Goal: Task Accomplishment & Management: Manage account settings

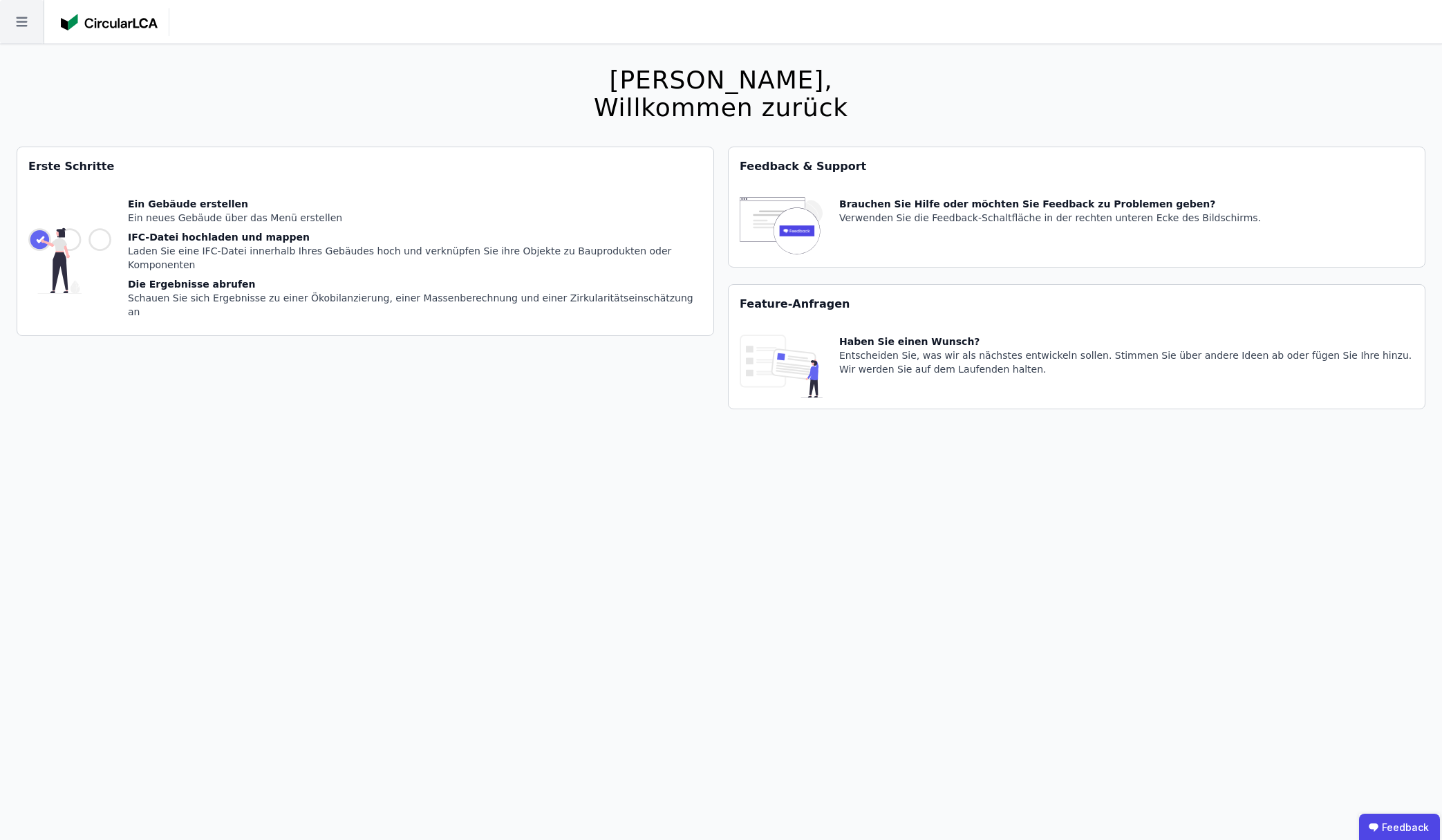
click at [11, 8] on icon at bounding box center [22, 22] width 44 height 44
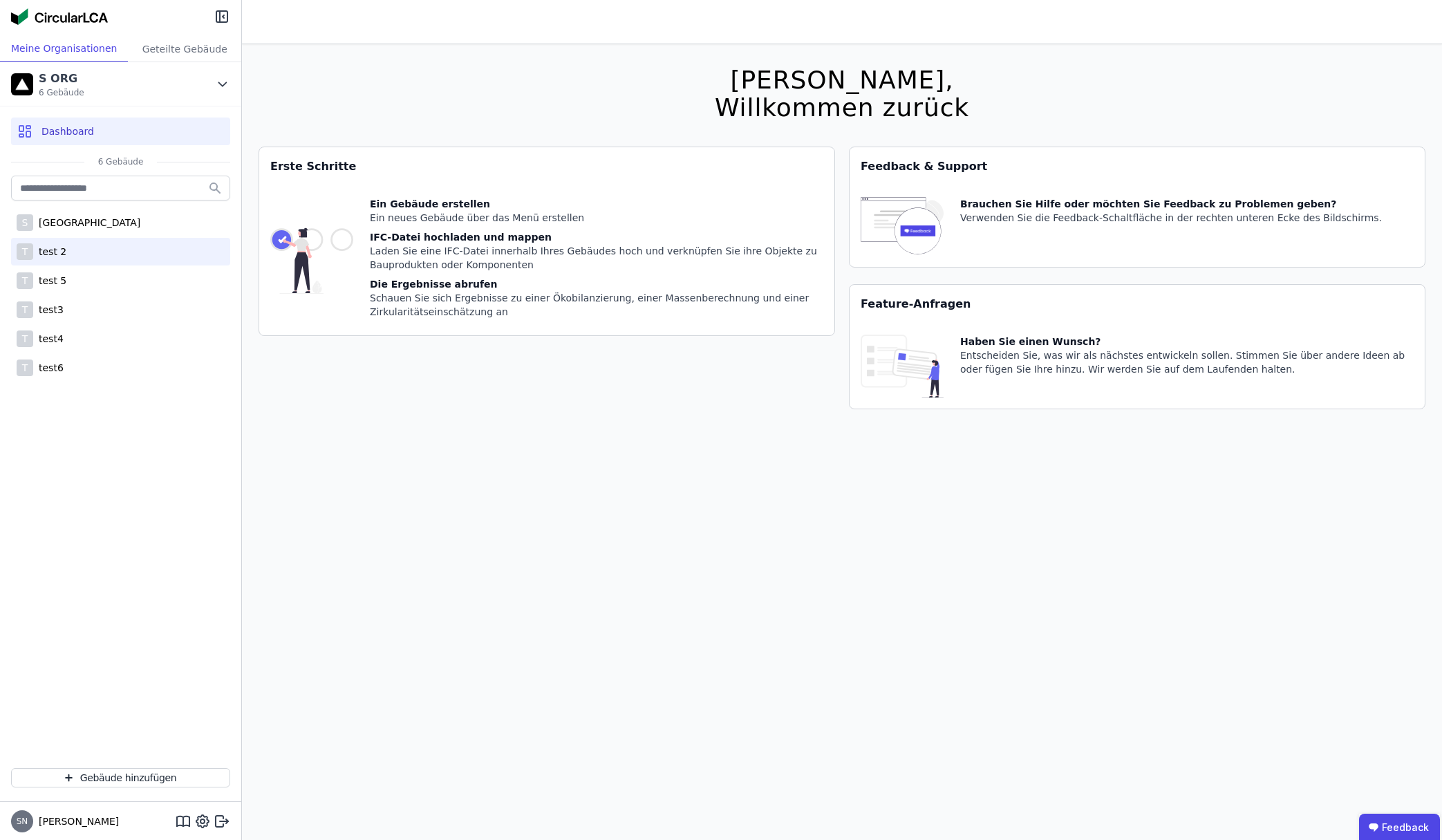
click at [91, 238] on div "T test 2" at bounding box center [121, 252] width 219 height 28
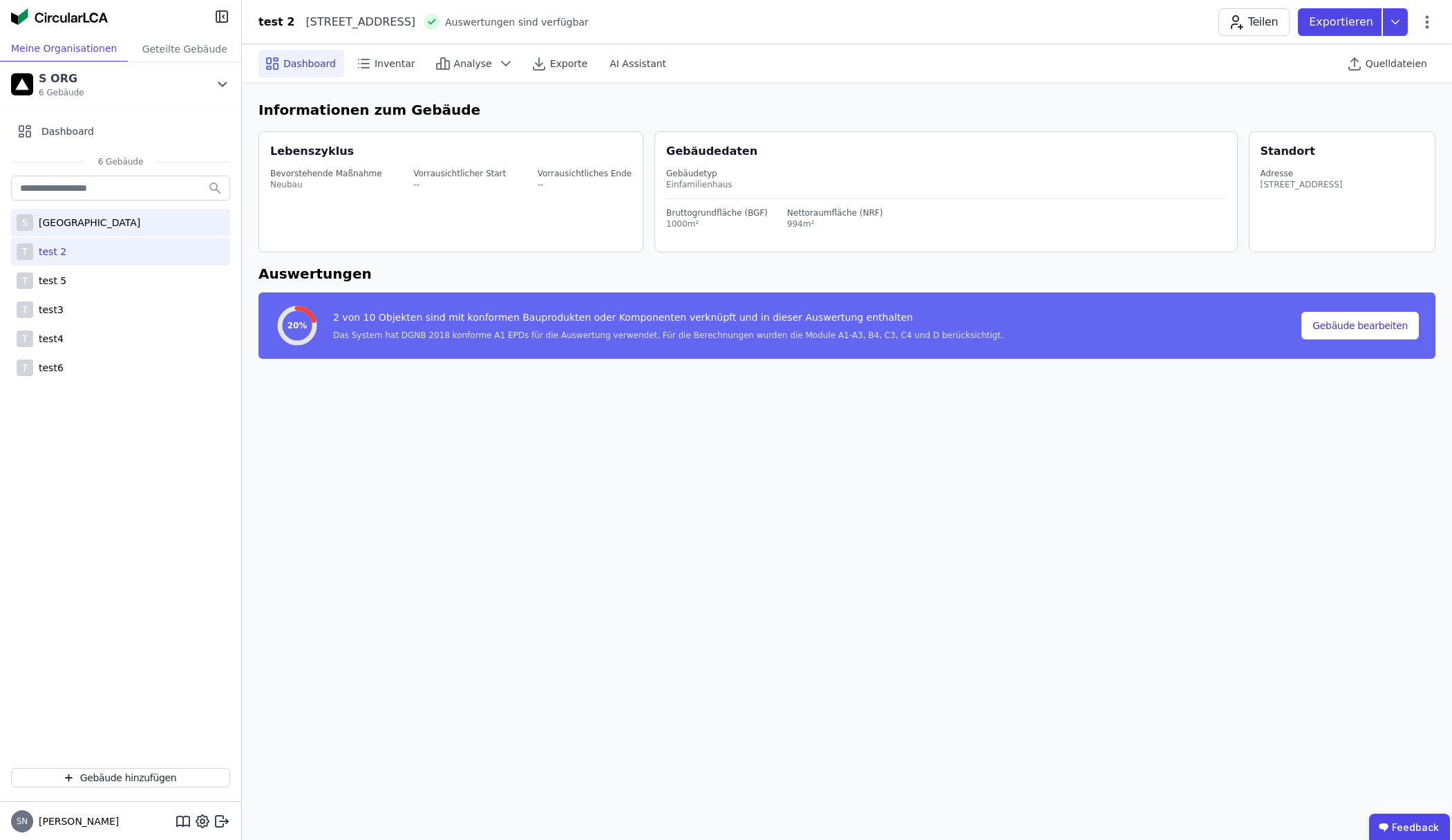
select select "*"
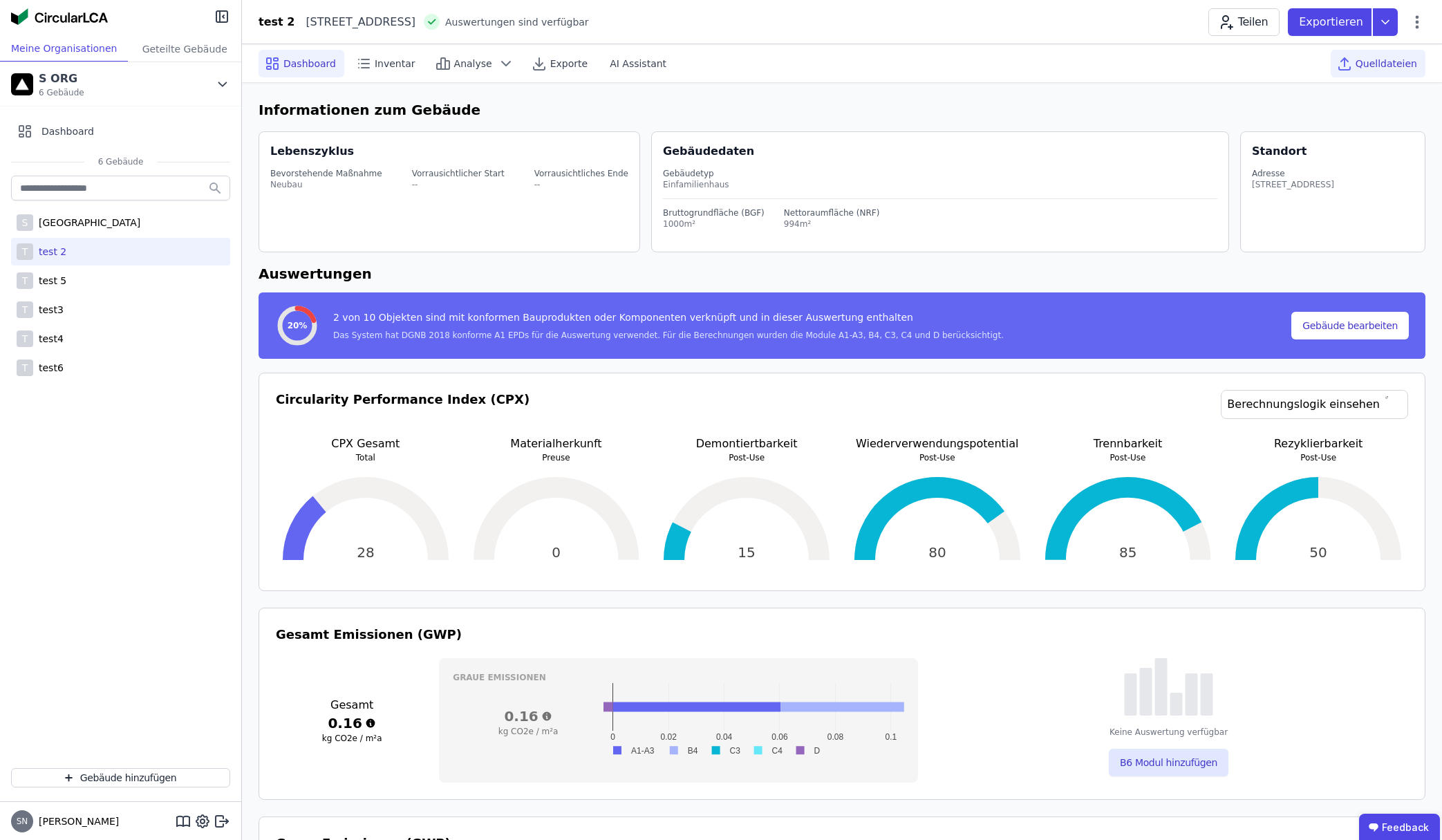
click at [1373, 67] on span "Quelldateien" at bounding box center [1386, 63] width 62 height 14
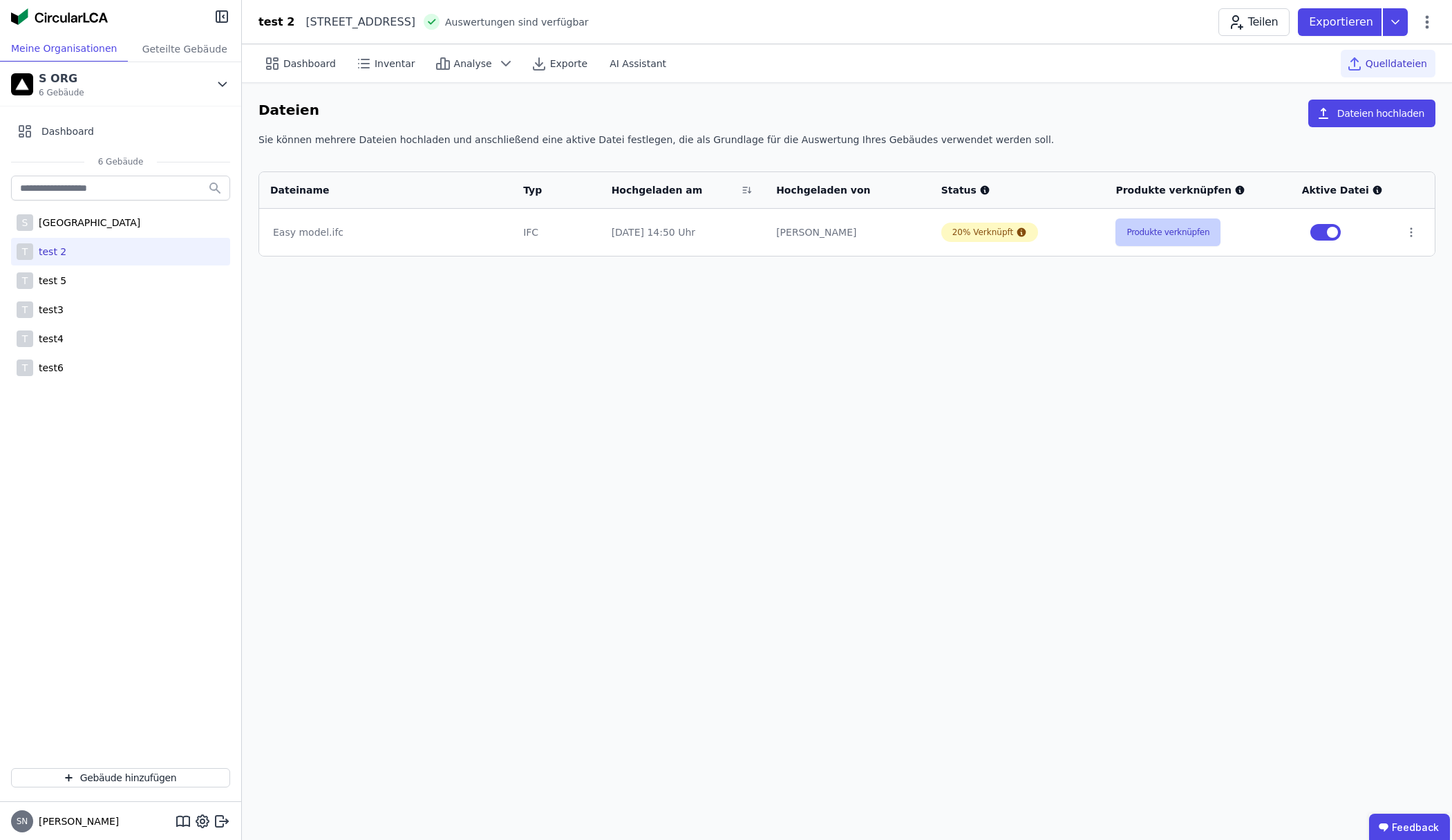
click at [1179, 239] on button "Produkte verknüpfen" at bounding box center [1168, 232] width 105 height 28
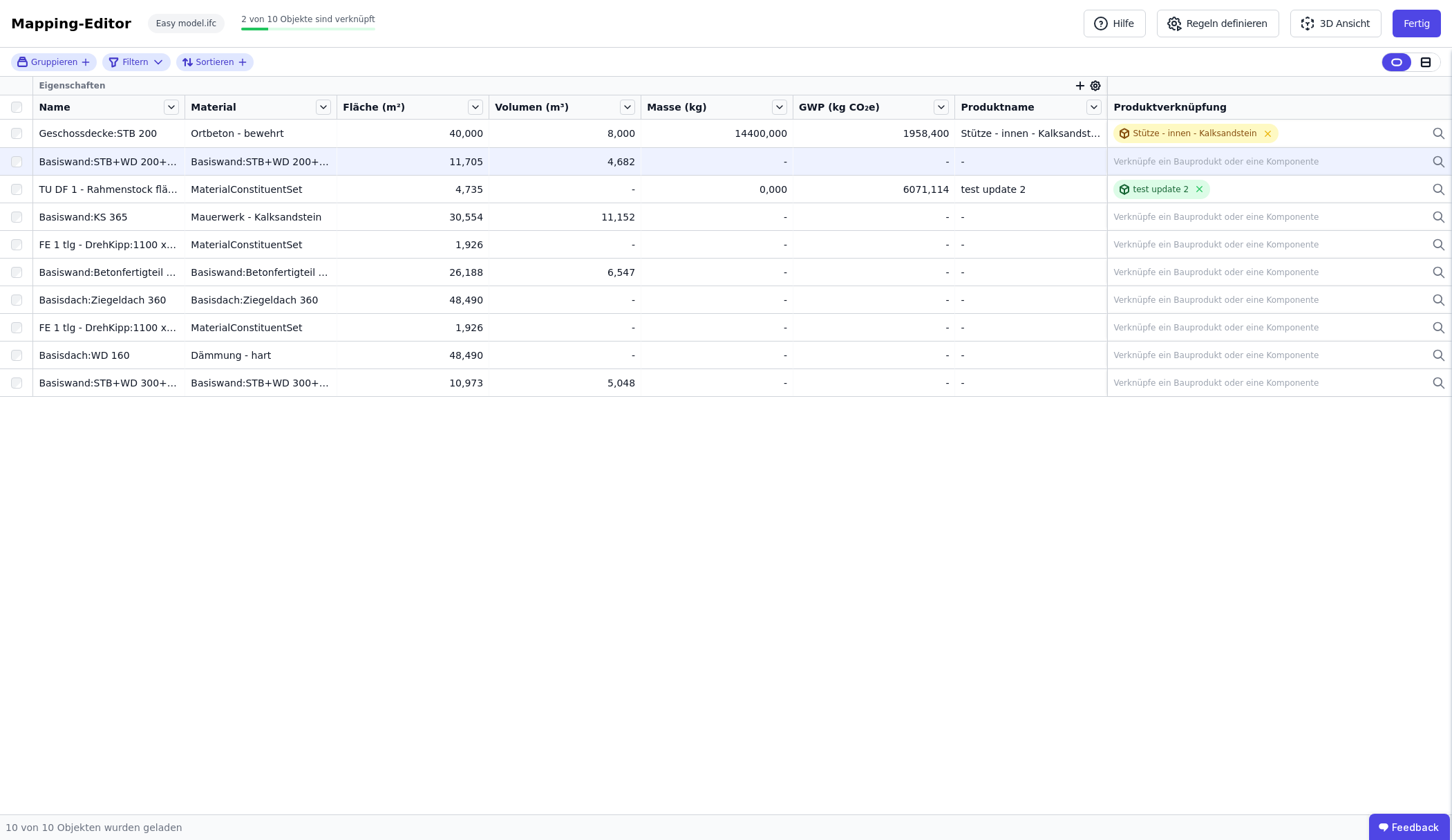
click at [1267, 171] on td "Verknüpfe ein Bauprodukt oder eine Komponente Verknüpfe ein Bauprodukt oder ein…" at bounding box center [1280, 161] width 345 height 28
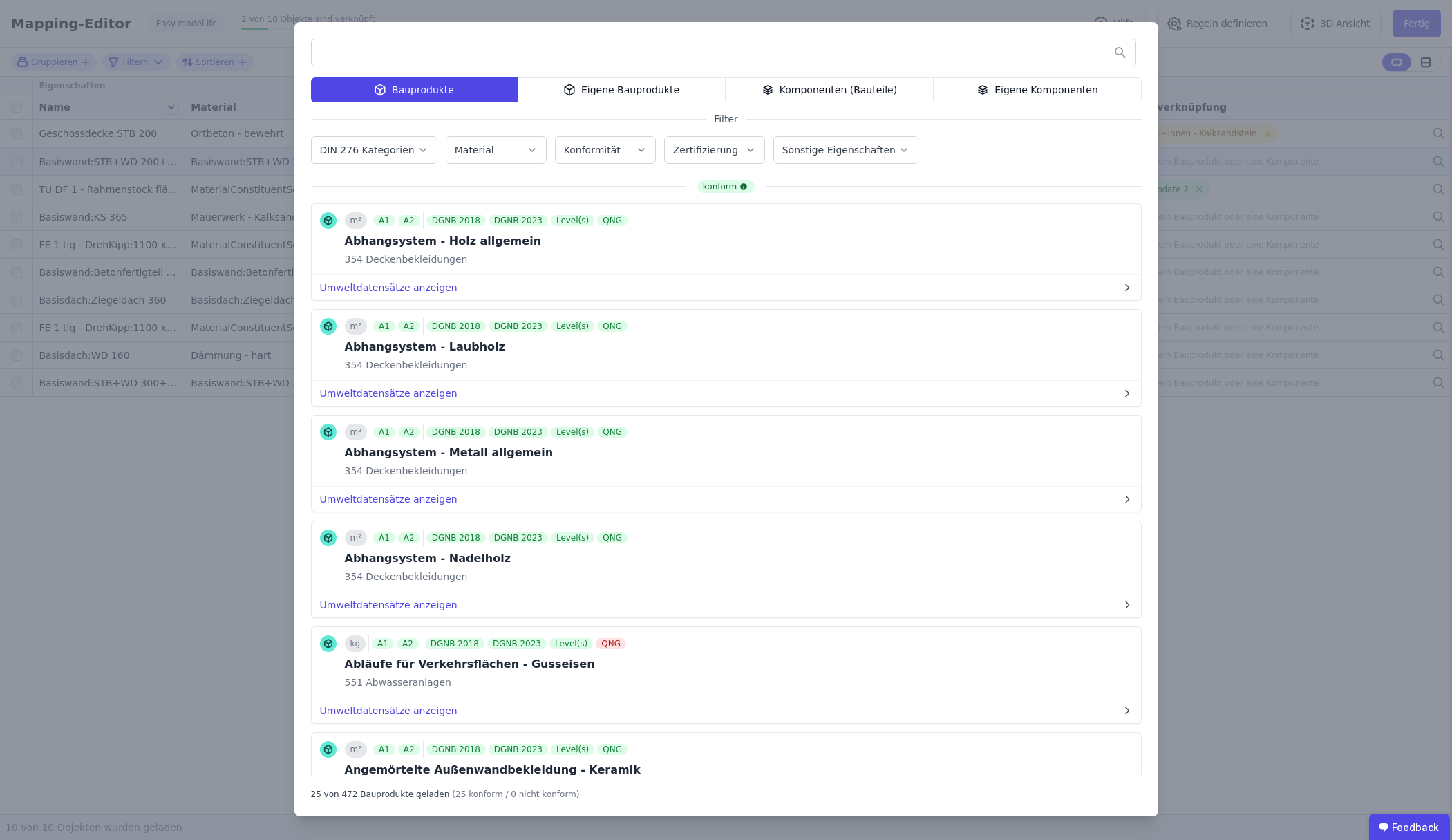
click at [678, 95] on div "Eigene Bauprodukte" at bounding box center [622, 89] width 208 height 25
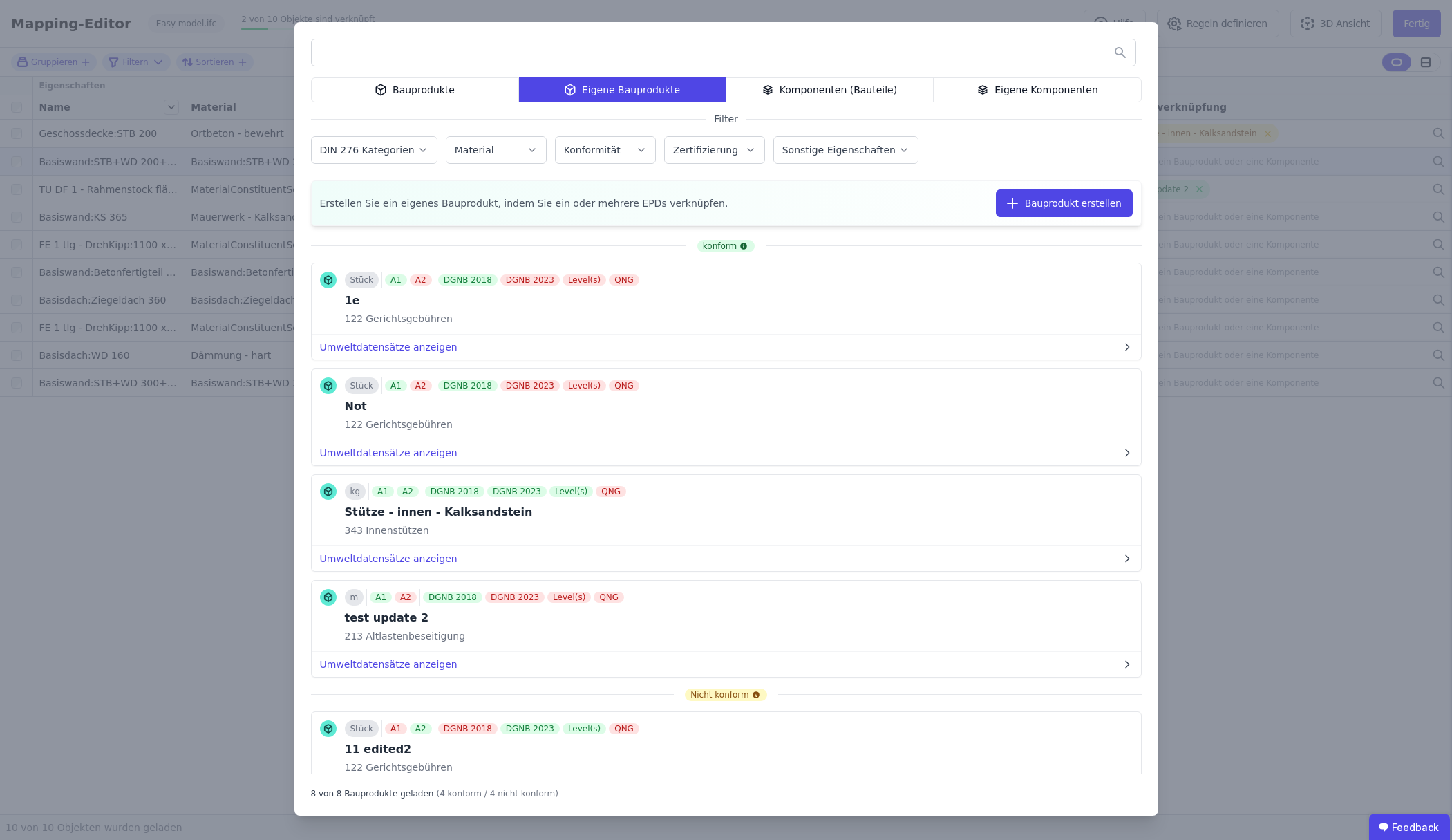
click at [483, 92] on div "Bauprodukte" at bounding box center [415, 89] width 208 height 25
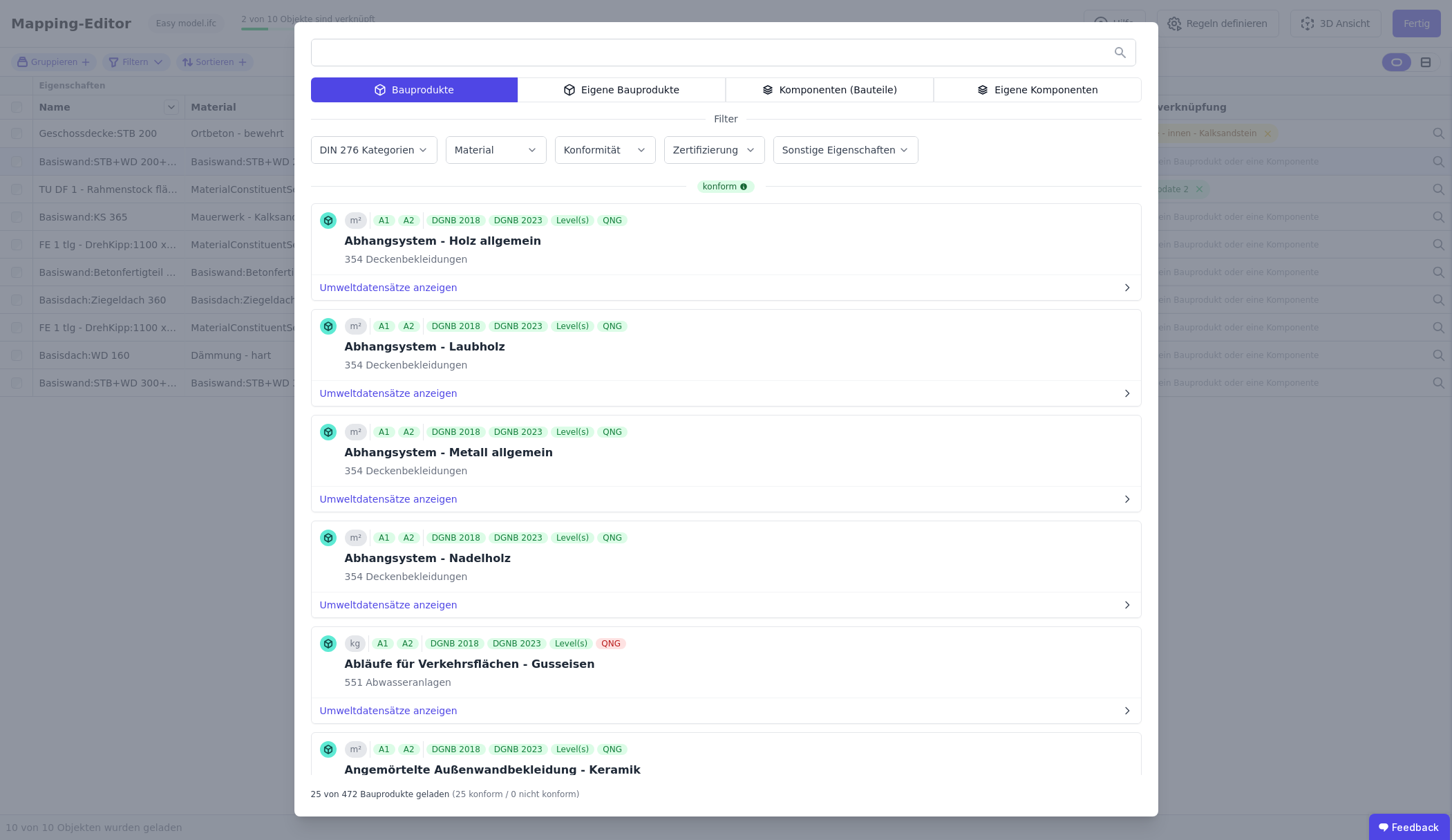
click at [585, 85] on div "Eigene Bauprodukte" at bounding box center [622, 89] width 208 height 25
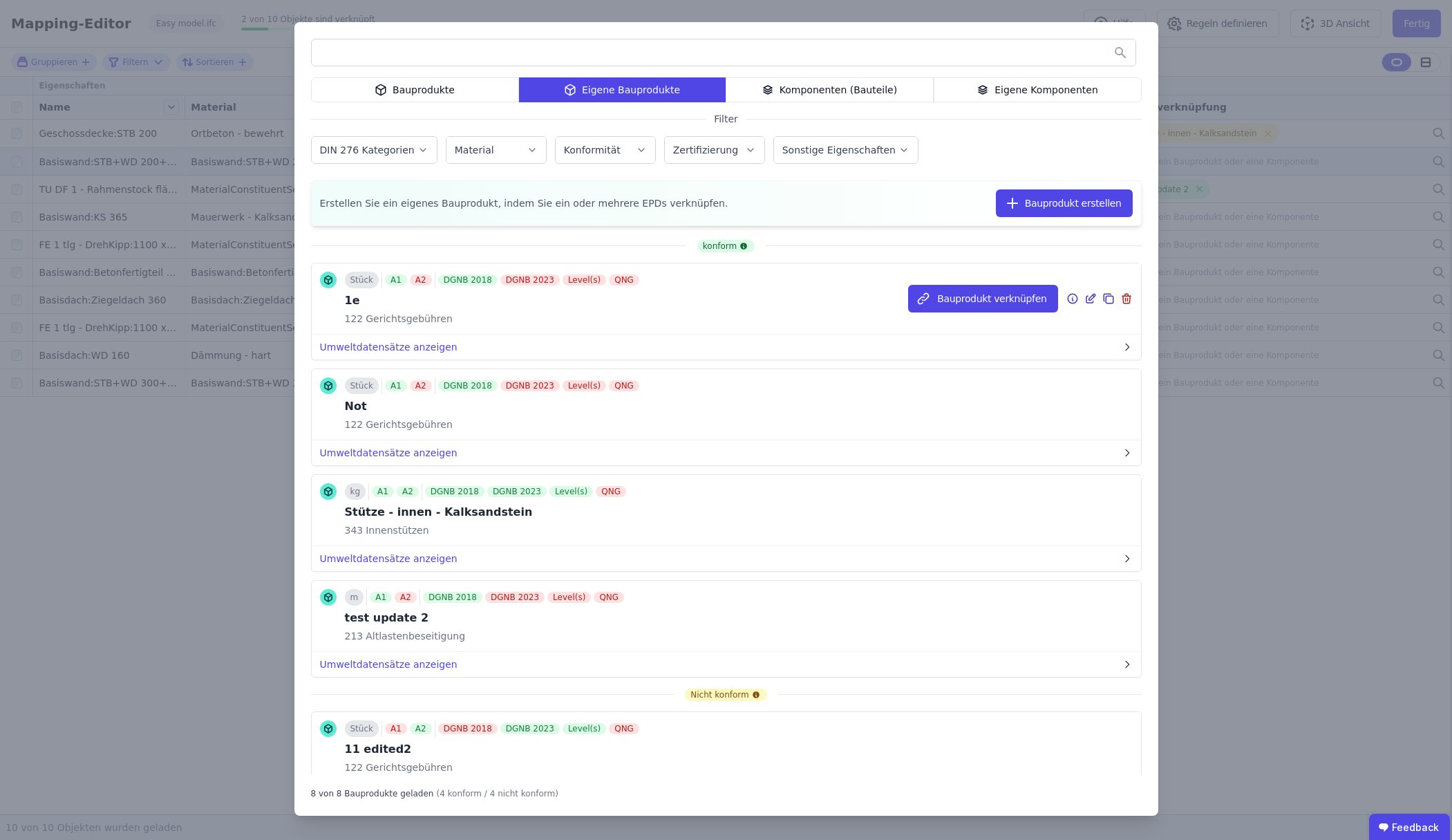
click at [1085, 301] on icon at bounding box center [1090, 298] width 12 height 16
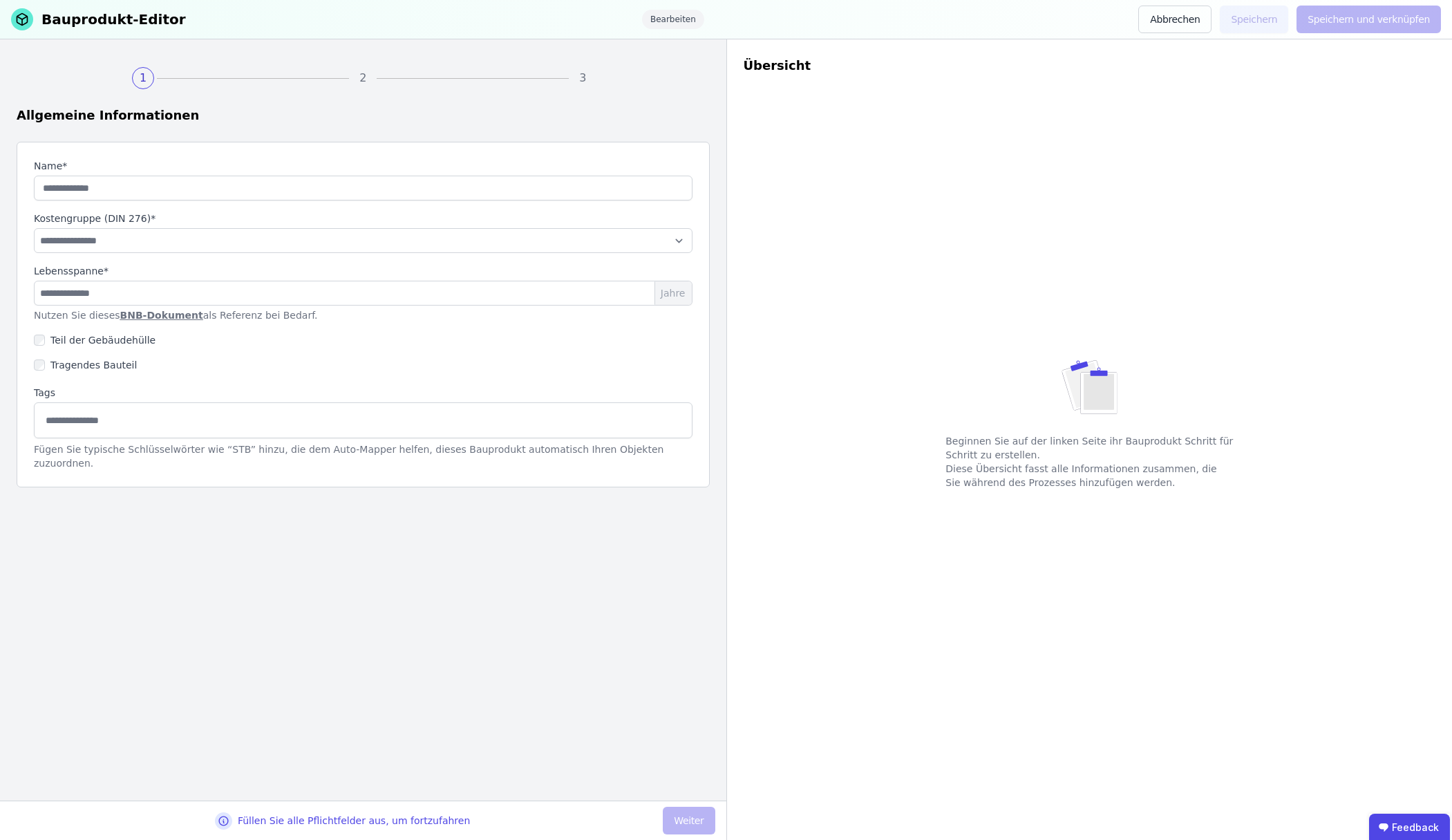
type input "**"
select select "**********"
type input "*"
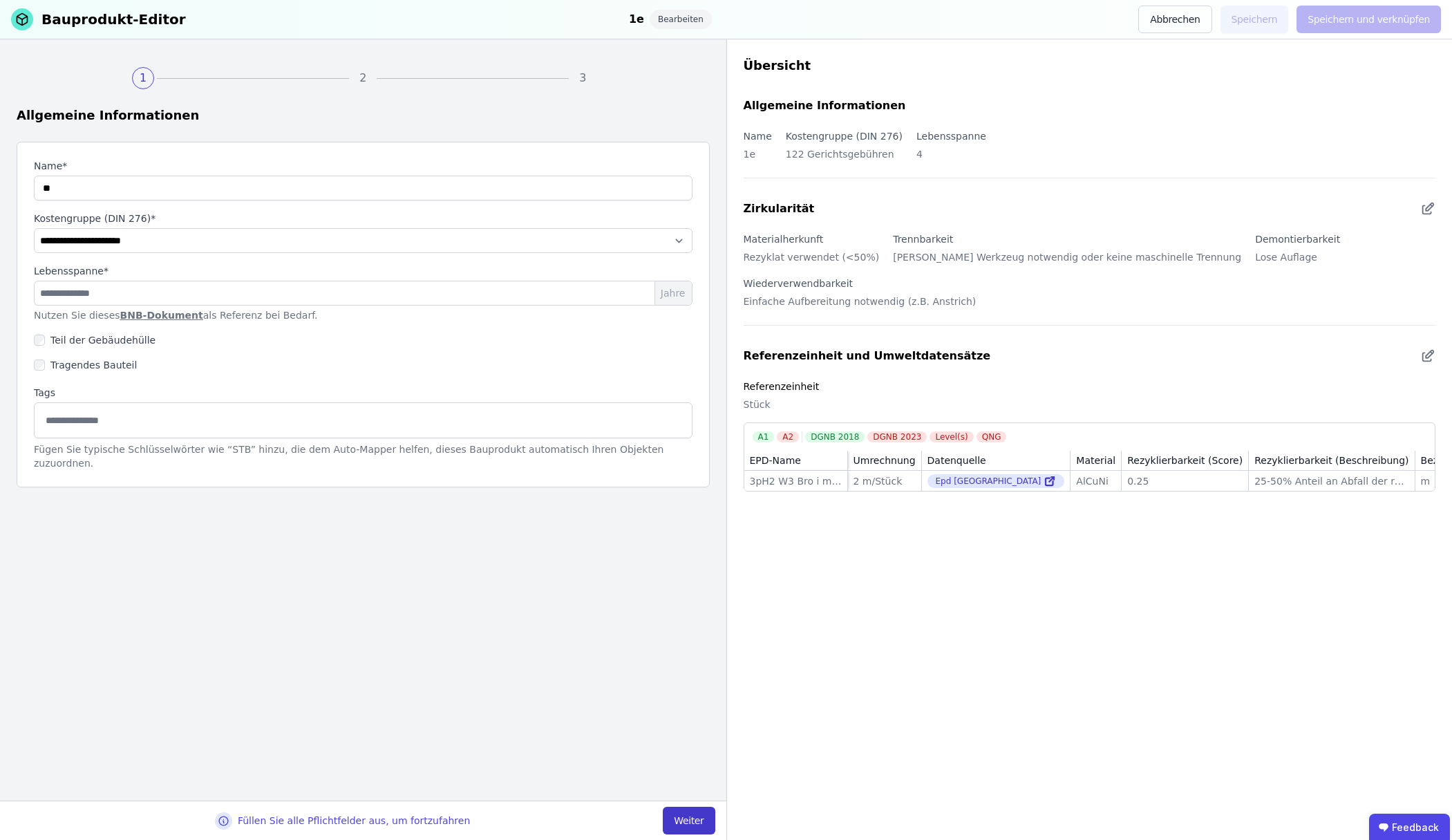
click at [681, 824] on button "Weiter" at bounding box center [689, 821] width 52 height 28
select select "**********"
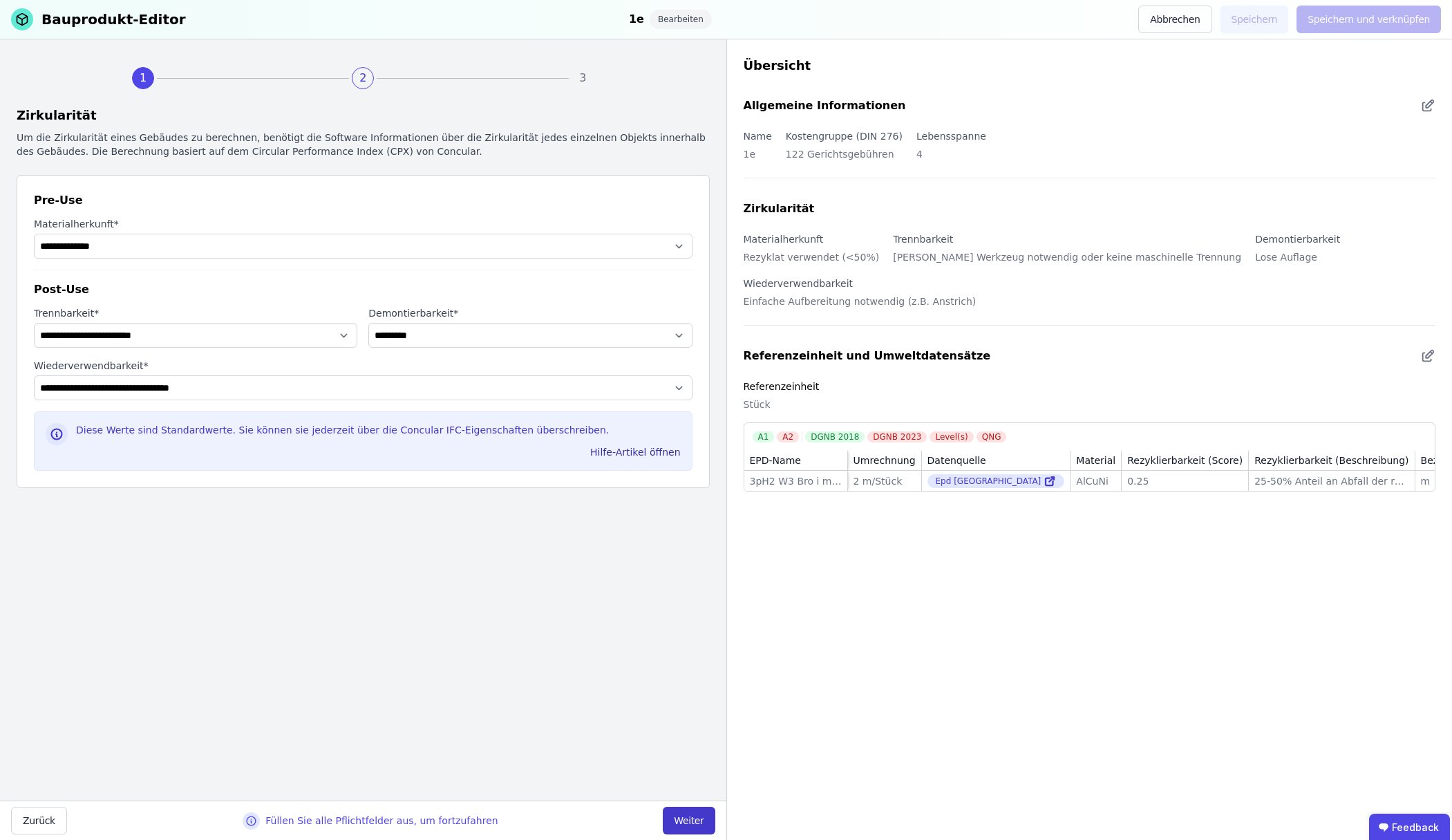
click at [680, 822] on button "Weiter" at bounding box center [689, 821] width 52 height 28
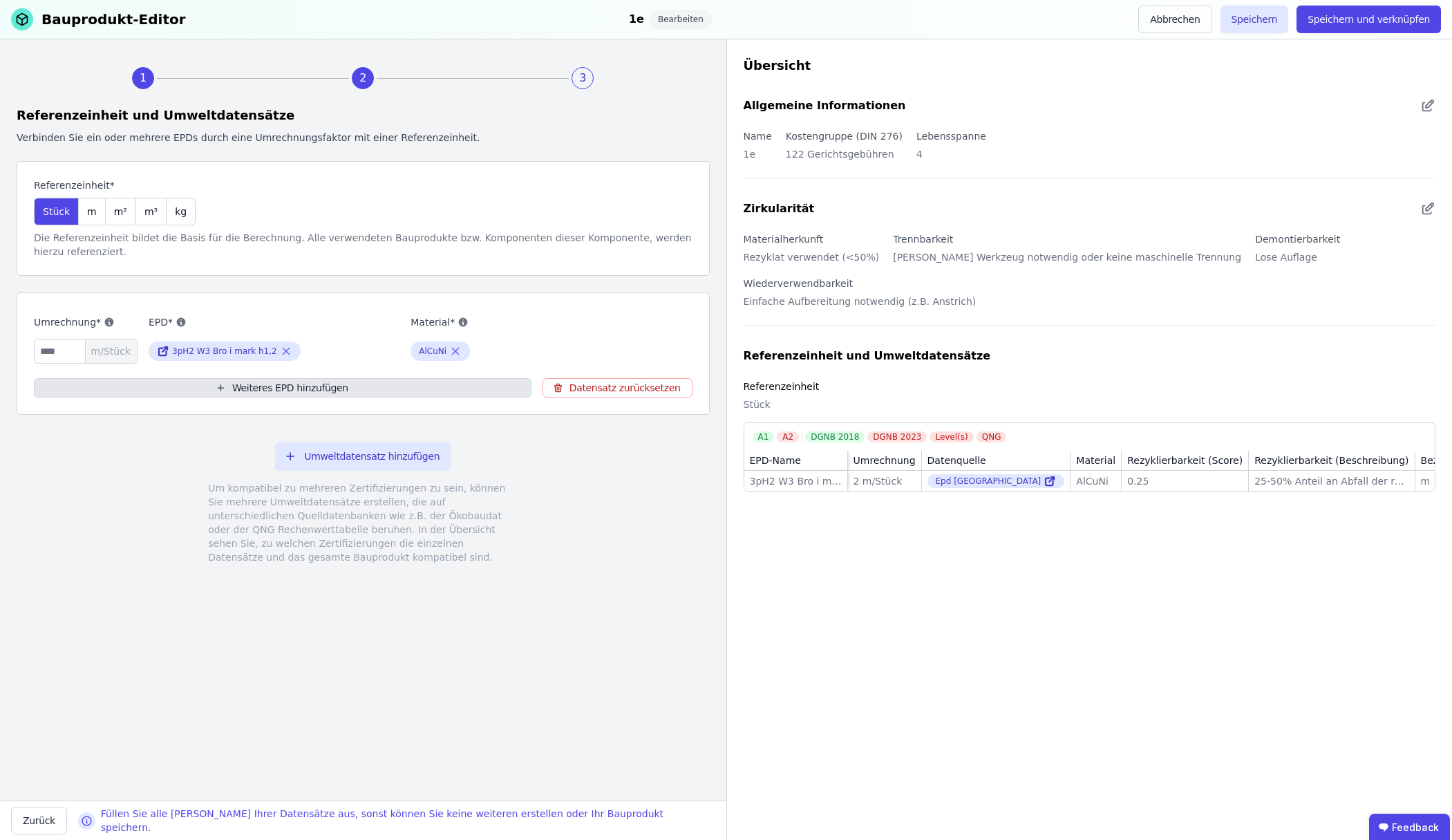
click at [307, 388] on button "Weiteres EPD hinzufügen" at bounding box center [283, 388] width 498 height 19
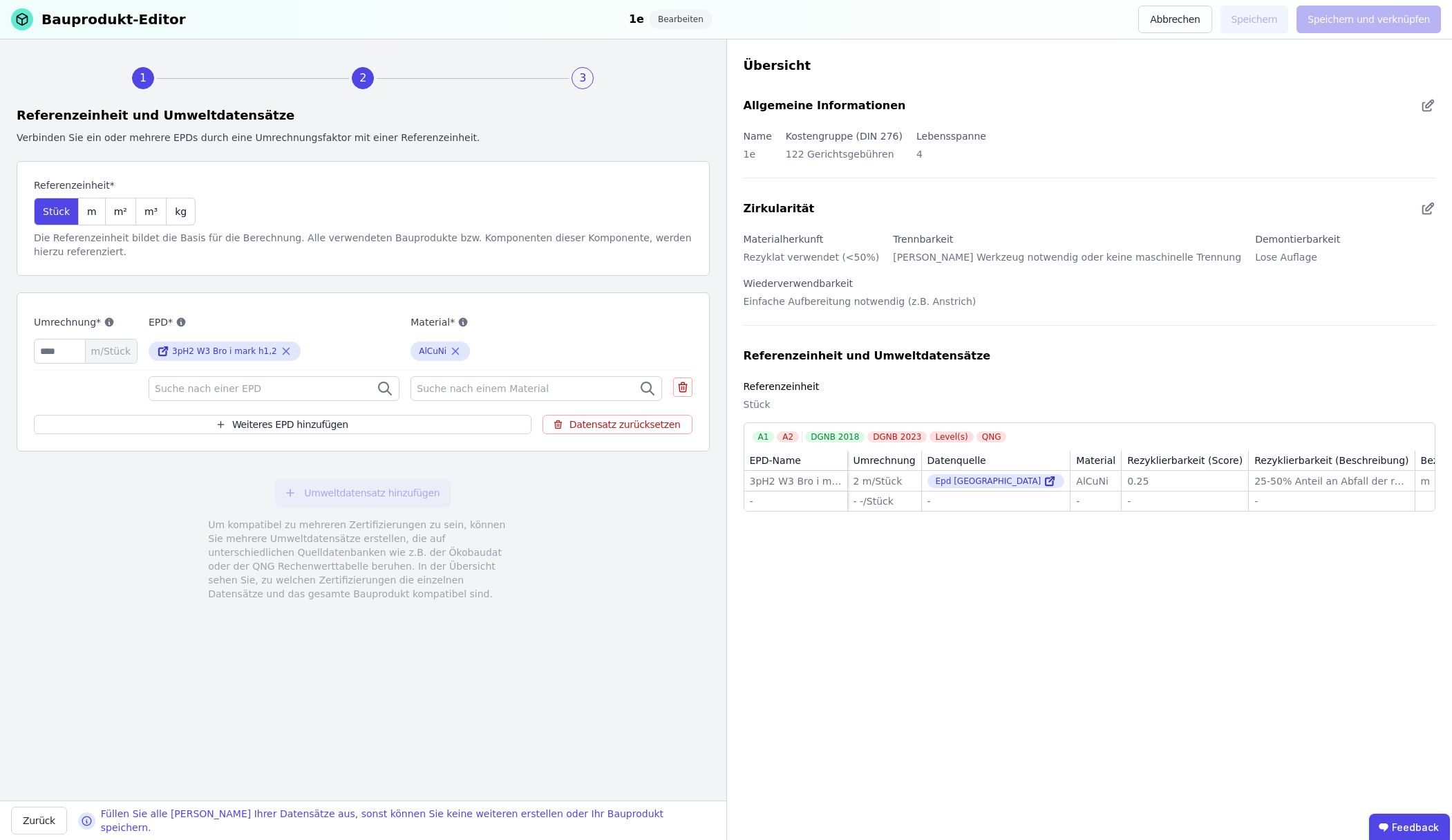
click at [280, 391] on div "Suche nach einer EPD" at bounding box center [274, 388] width 251 height 25
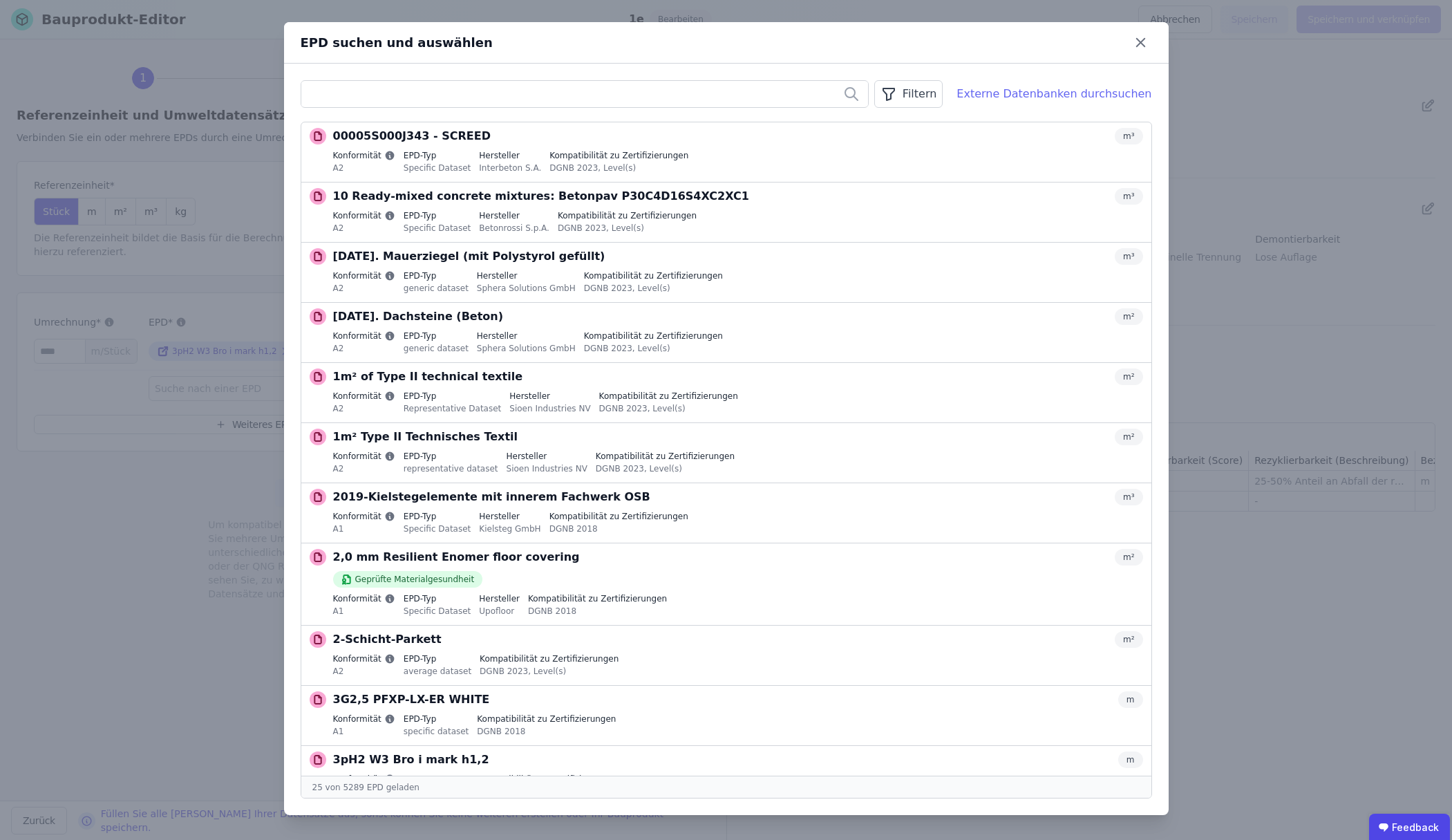
click at [1068, 97] on div "Externe Datenbanken durchsuchen" at bounding box center [1054, 93] width 195 height 16
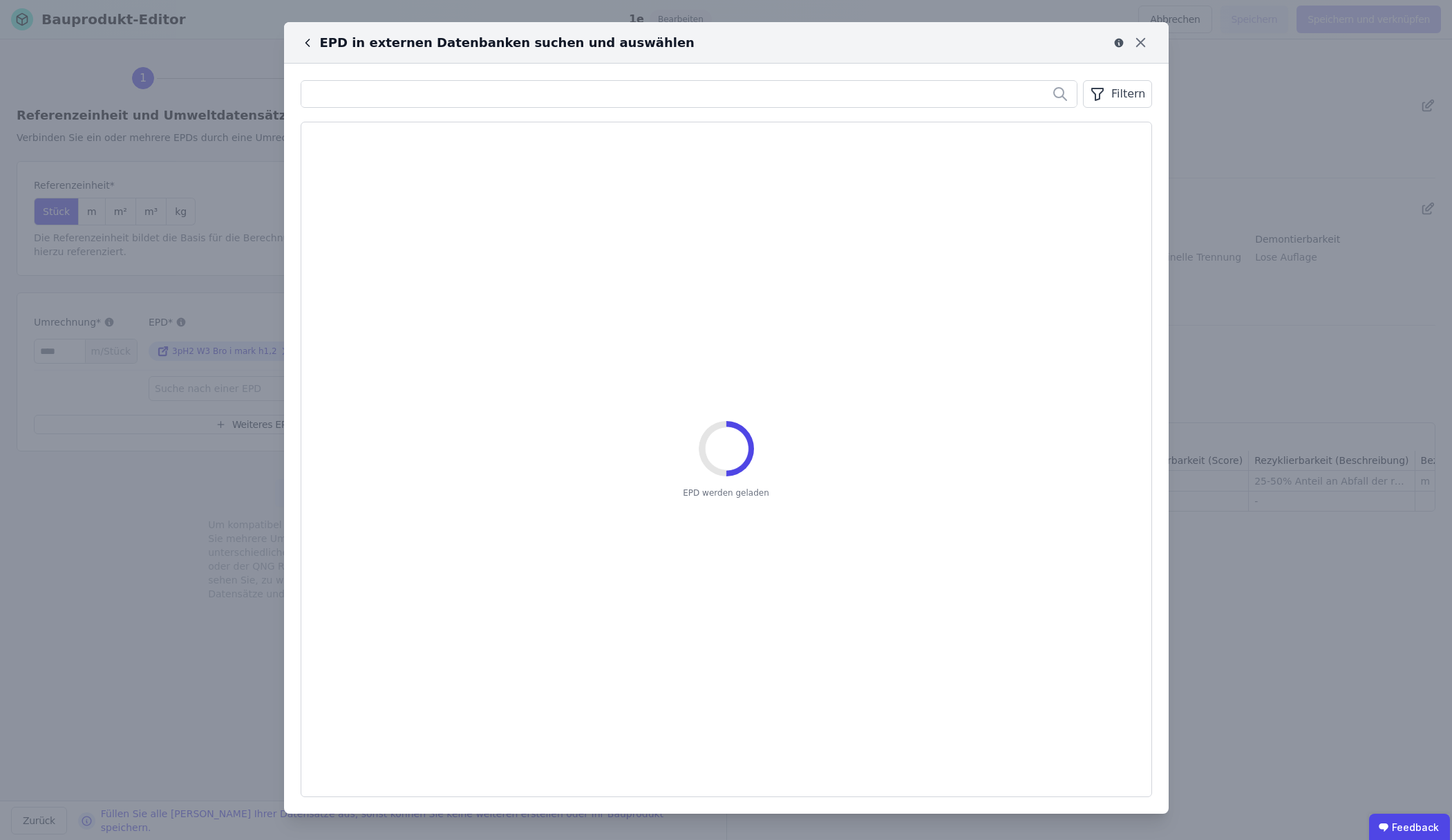
click at [310, 46] on icon at bounding box center [307, 42] width 14 height 14
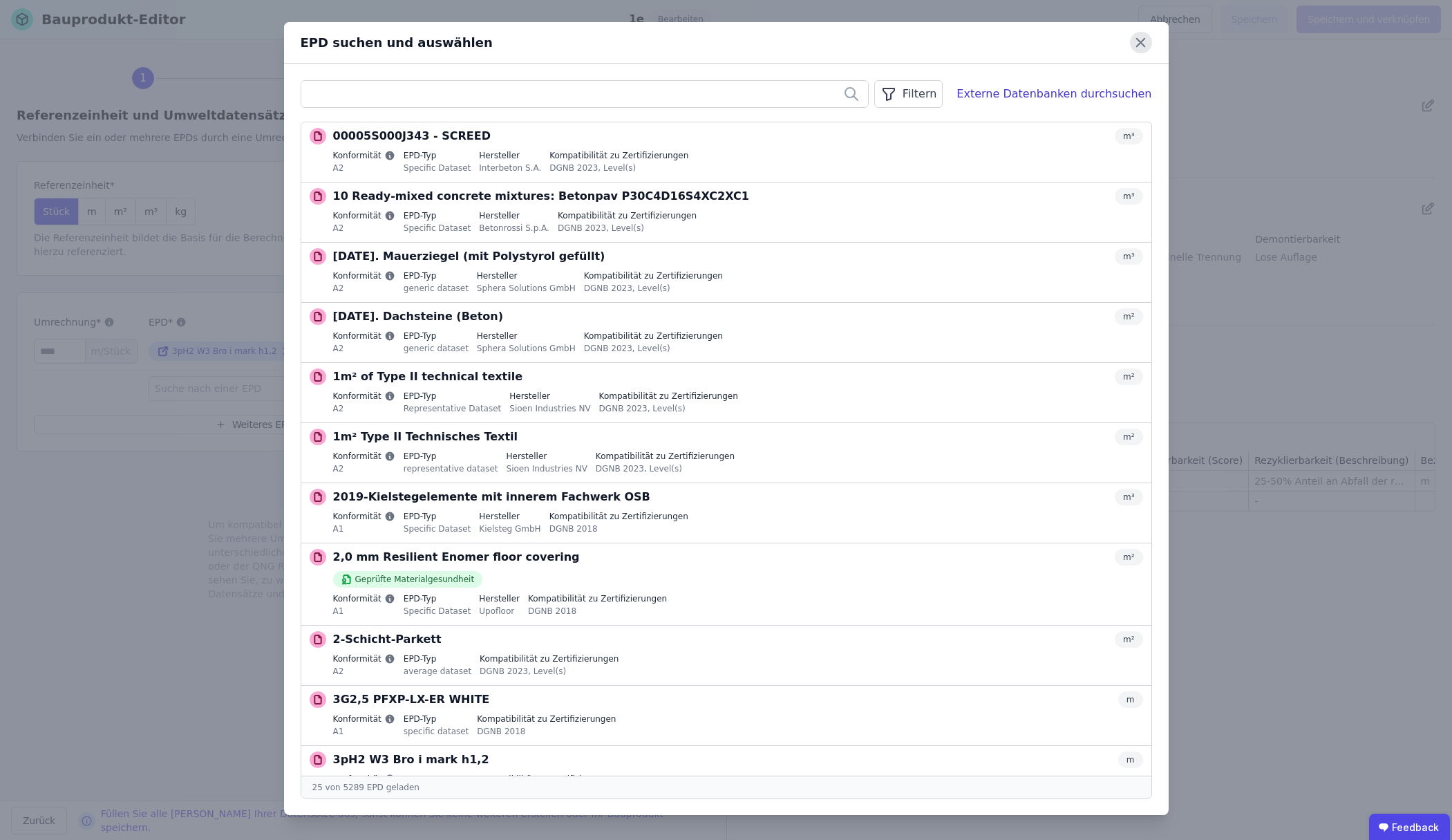
click at [1146, 38] on icon at bounding box center [1141, 42] width 21 height 21
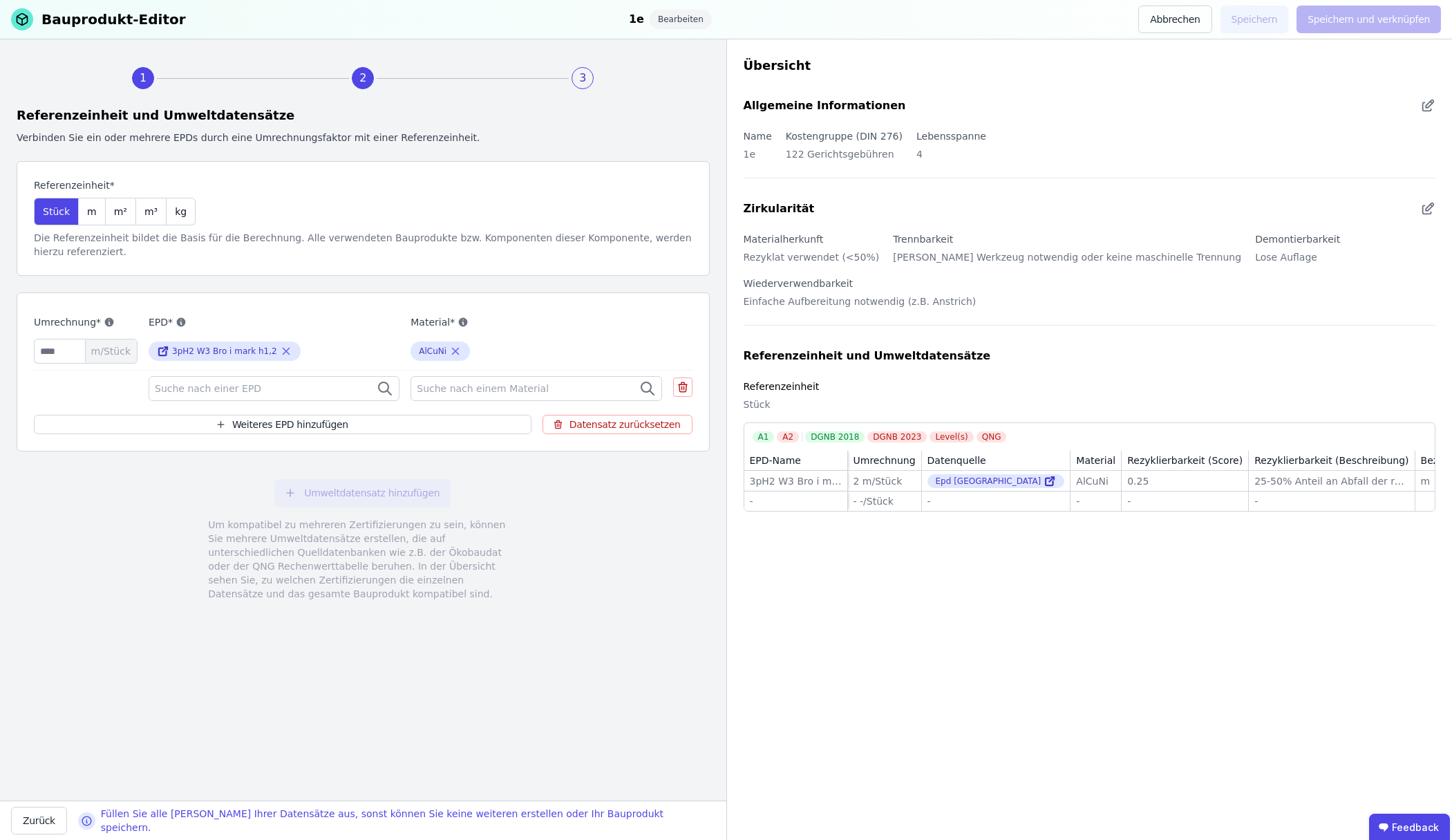
click at [218, 395] on div "Suche nach einer EPD" at bounding box center [274, 388] width 251 height 25
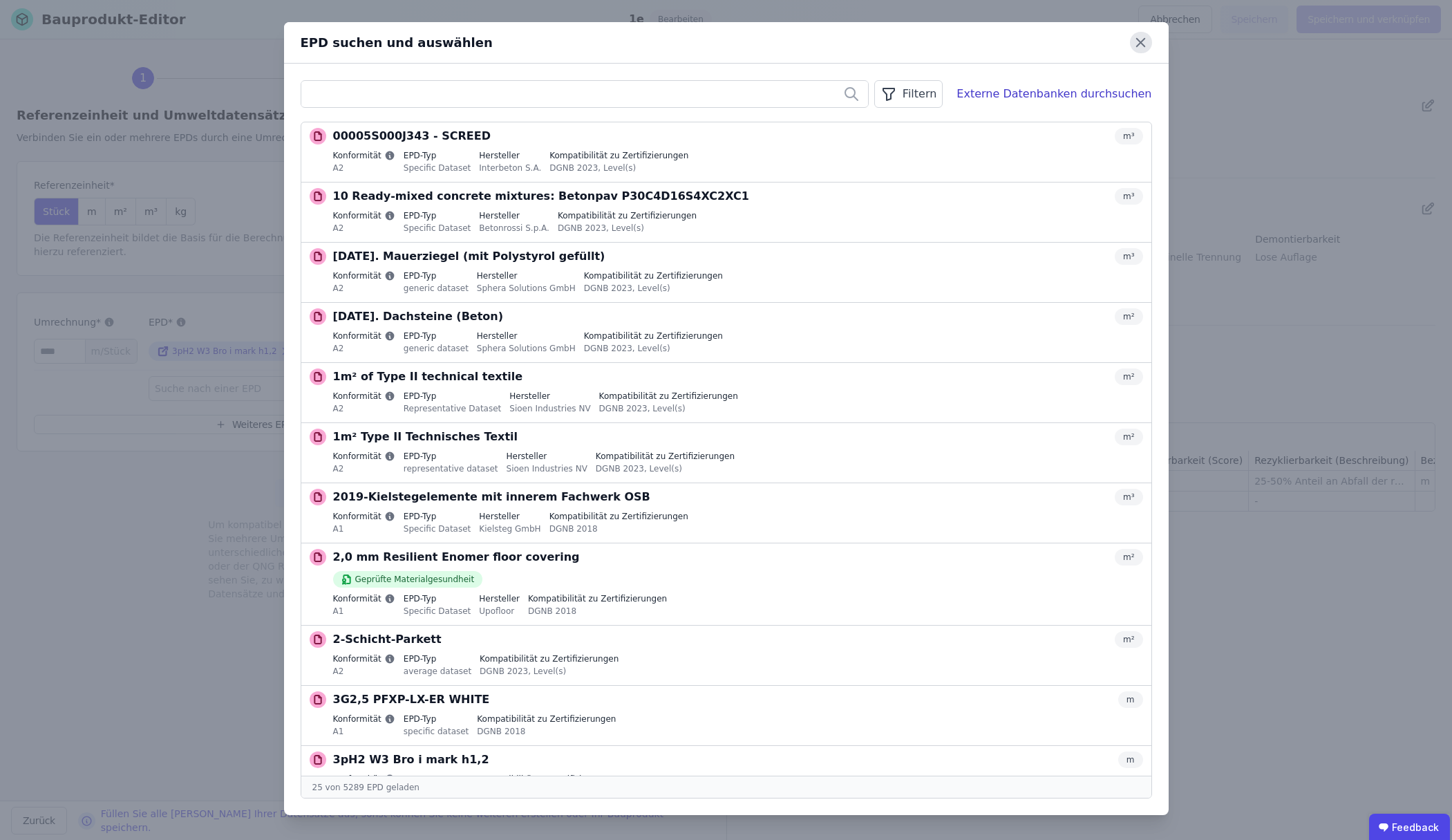
click at [1138, 38] on icon at bounding box center [1141, 42] width 21 height 21
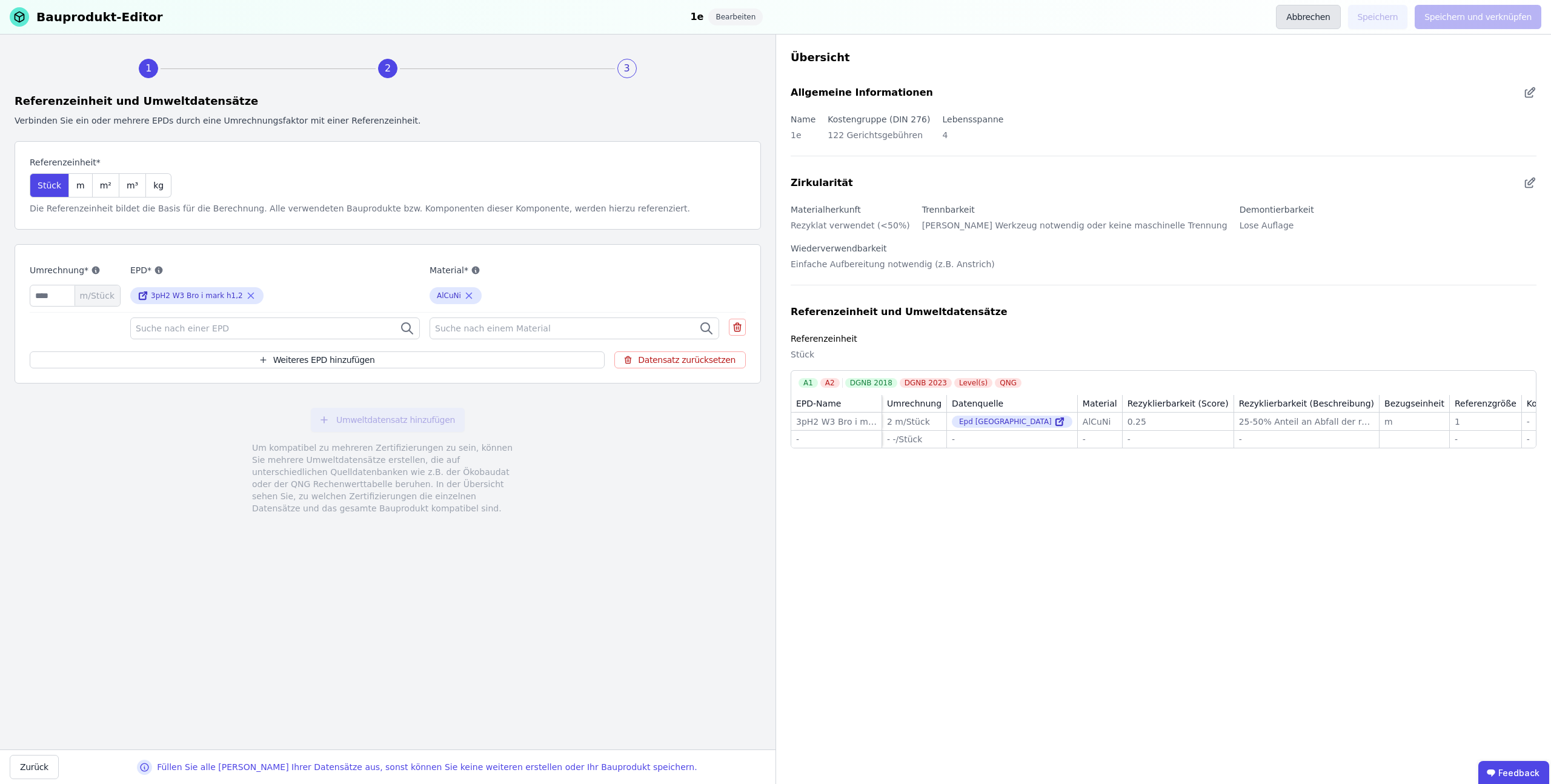
click at [1273, 20] on button "Abbrechen" at bounding box center [1308, 17] width 64 height 24
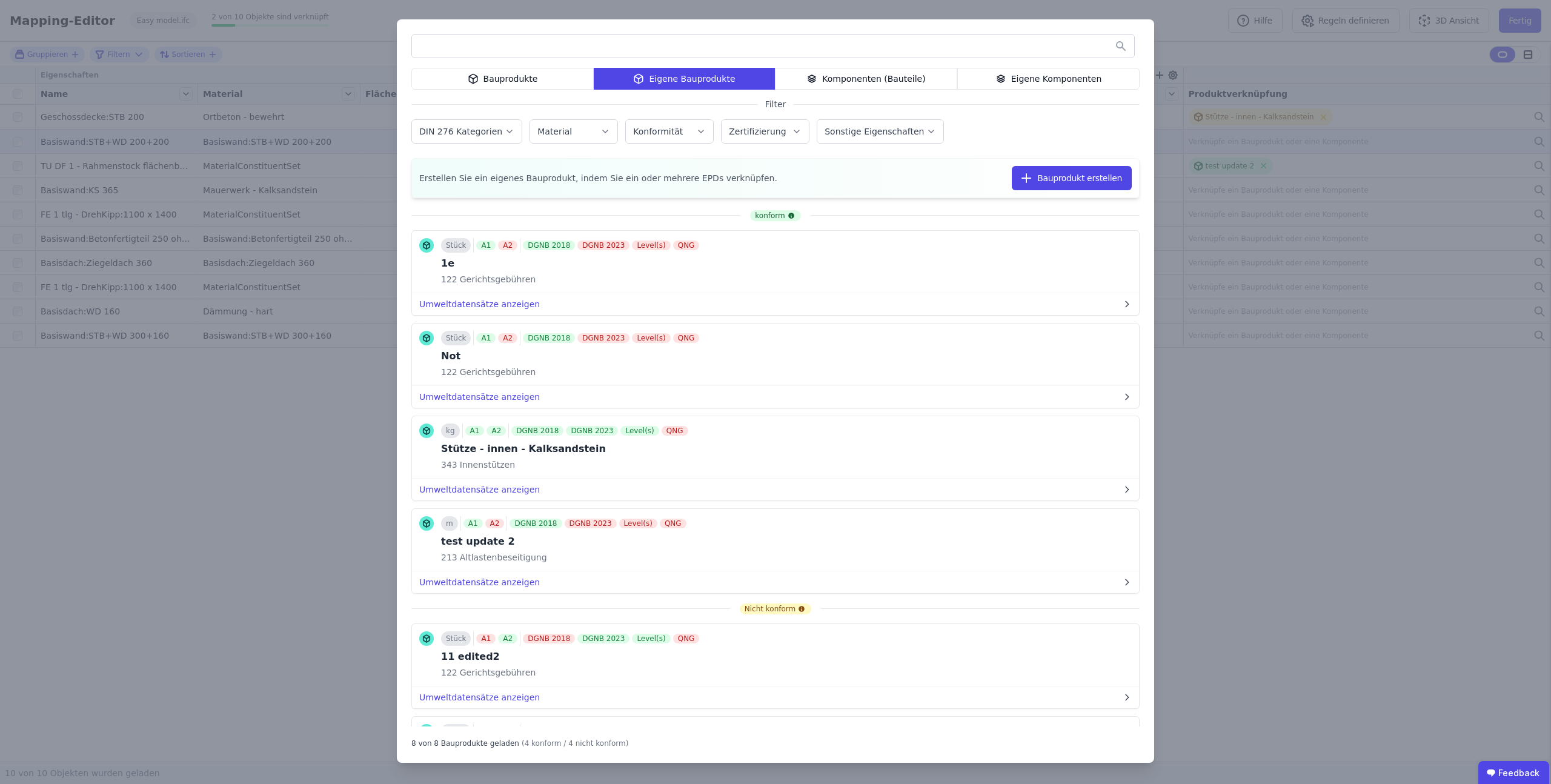
click at [1165, 60] on div "Bauprodukte Eigene Bauprodukte Komponenten (Bauteile) Eigene Komponenten Filter…" at bounding box center [776, 392] width 1551 height 784
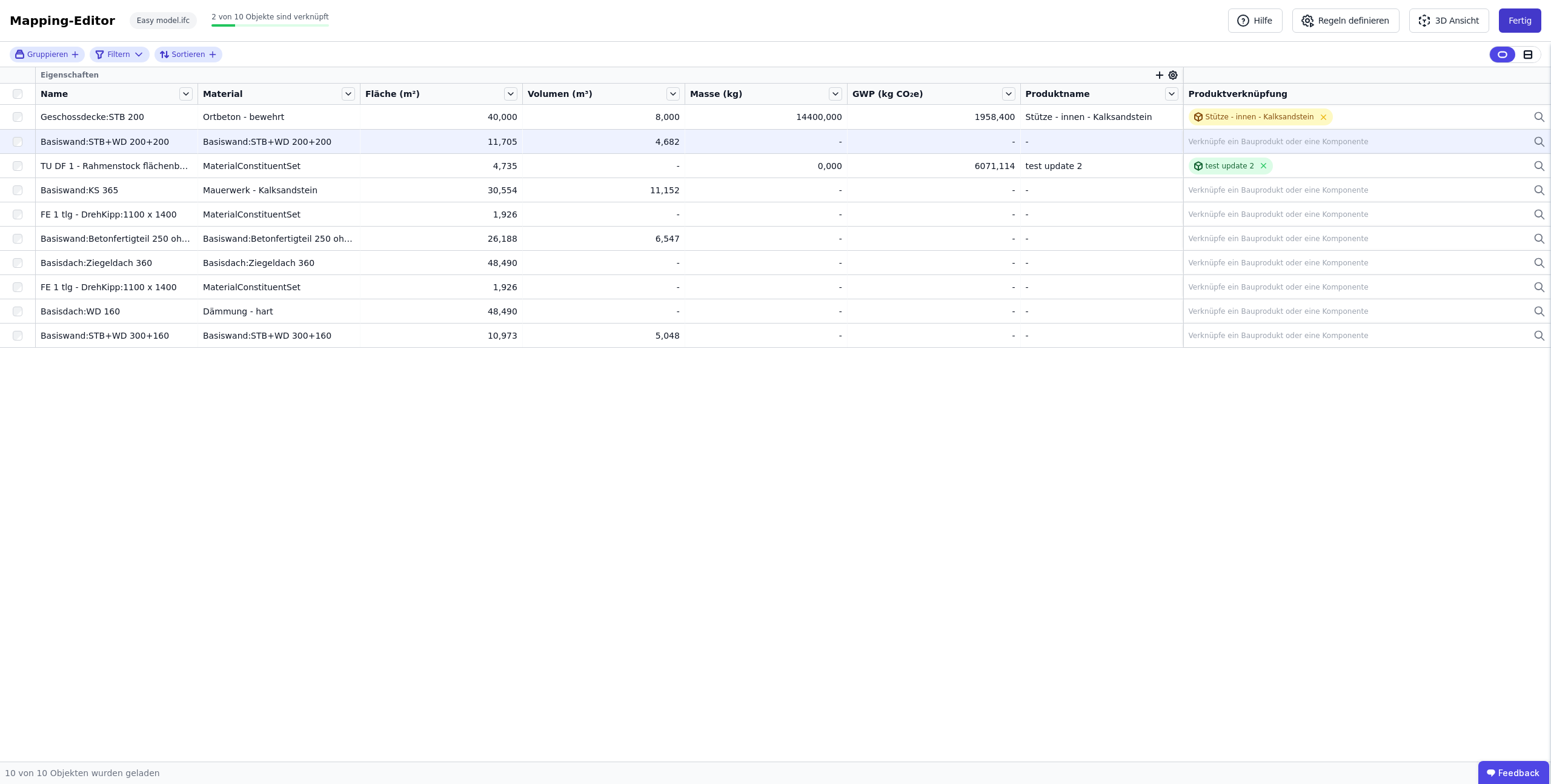
click at [1273, 19] on button "Fertig" at bounding box center [1520, 21] width 43 height 24
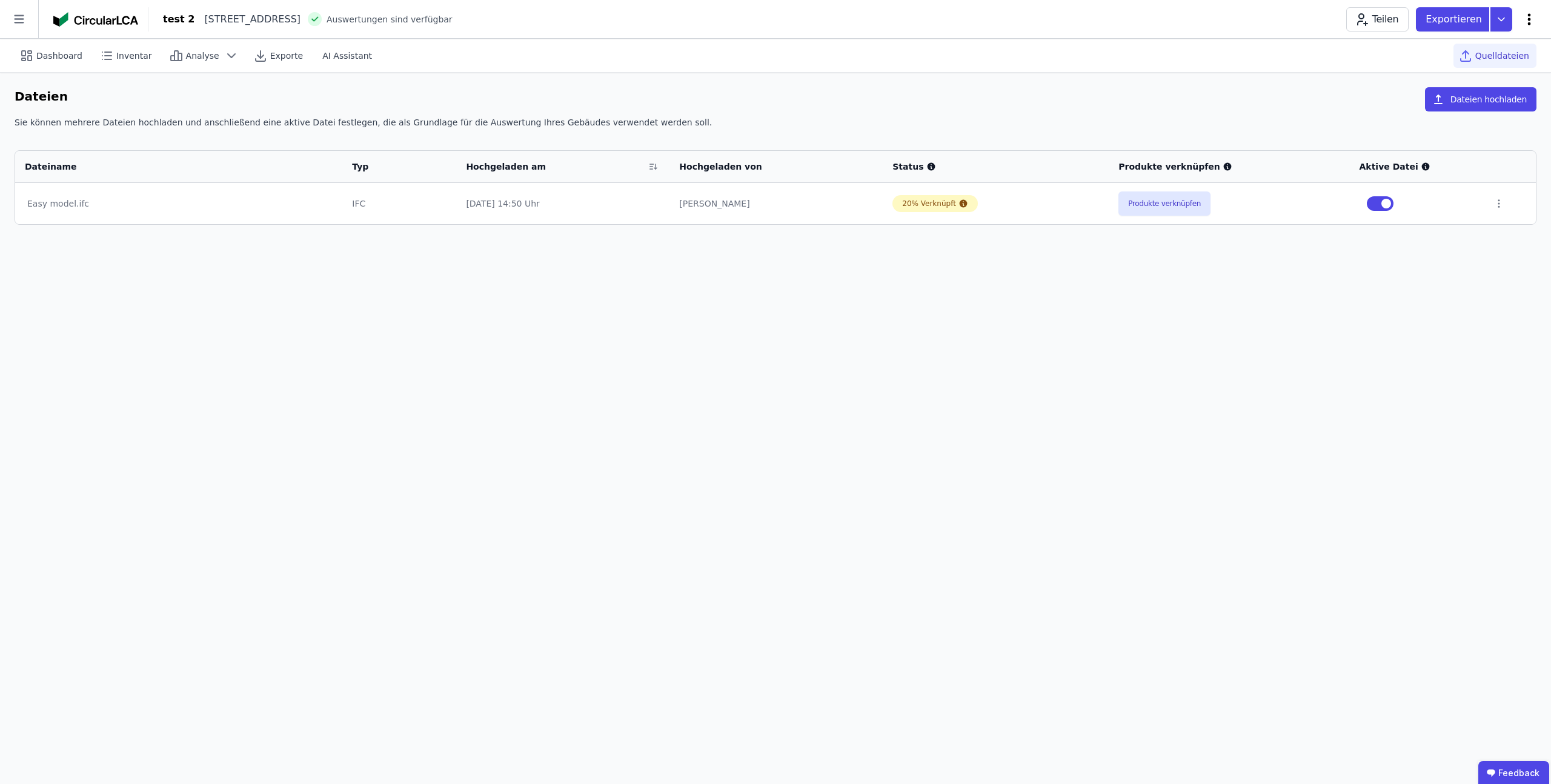
click at [1273, 18] on icon at bounding box center [1530, 19] width 3 height 11
click at [1273, 41] on div "Gebäude bearbeiten" at bounding box center [1477, 48] width 117 height 22
select select "**********"
select select "*"
select select "**********"
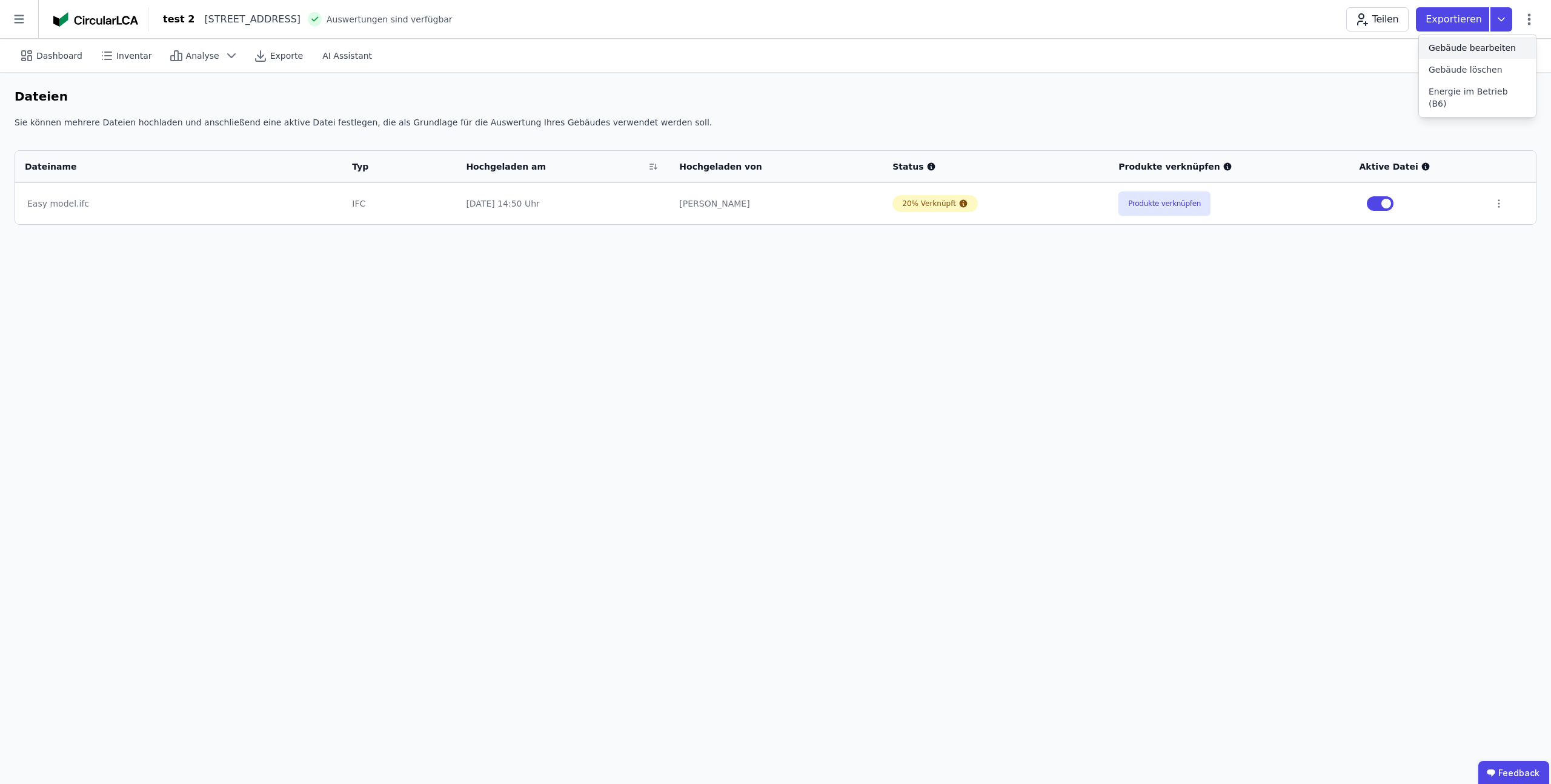
select select "**********"
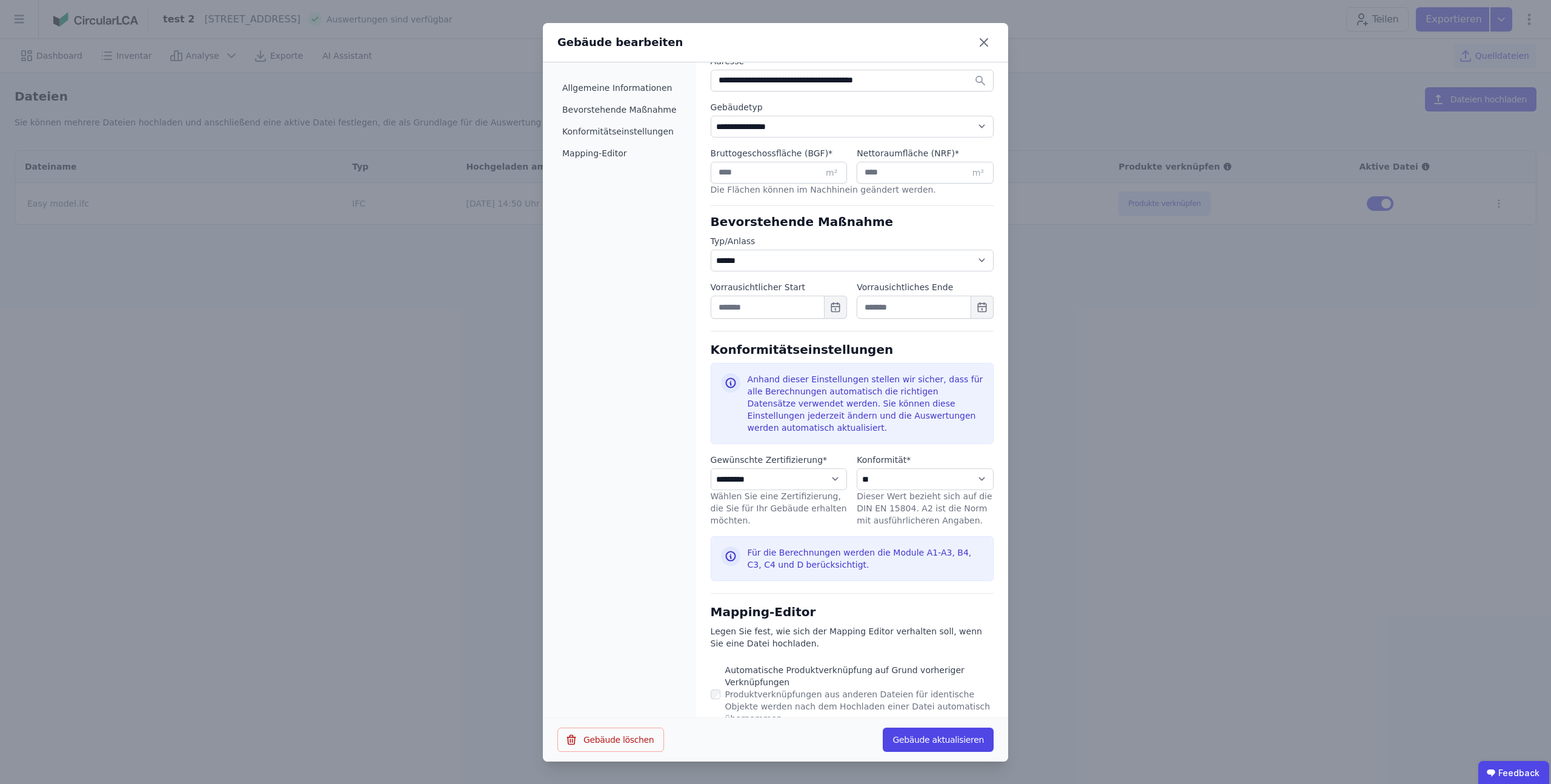
scroll to position [410, 0]
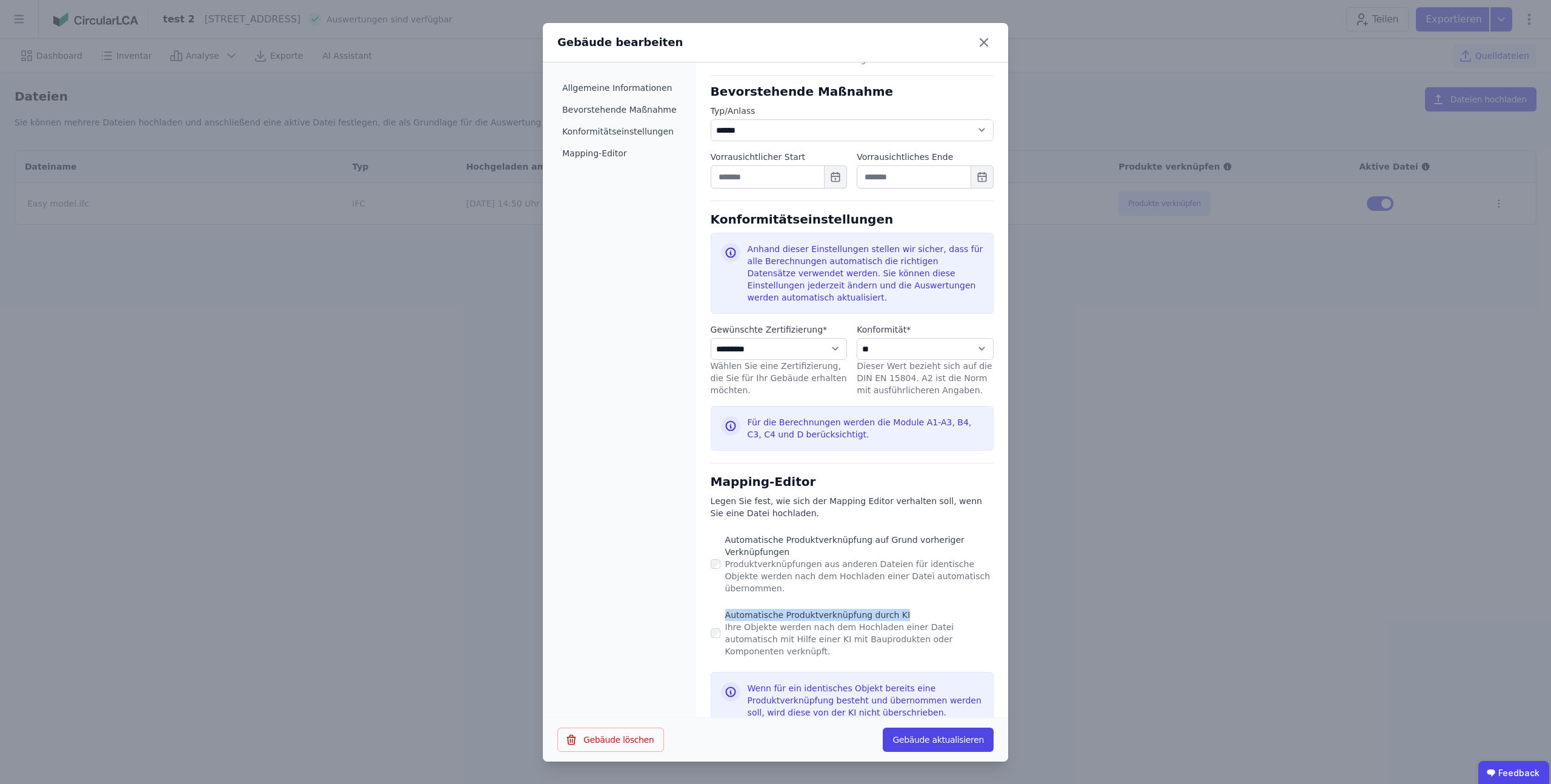
drag, startPoint x: 895, startPoint y: 604, endPoint x: 720, endPoint y: 604, distance: 175.0
click at [725, 609] on div "Automatische Produktverknüpfung durch KI" at bounding box center [859, 615] width 268 height 12
copy div "Automatische Produktverknüpfung durch KI"
click at [846, 682] on div "Wenn für ein identisches Objekt bereits eine Produktverknüpfung besteht und übe…" at bounding box center [865, 700] width 236 height 36
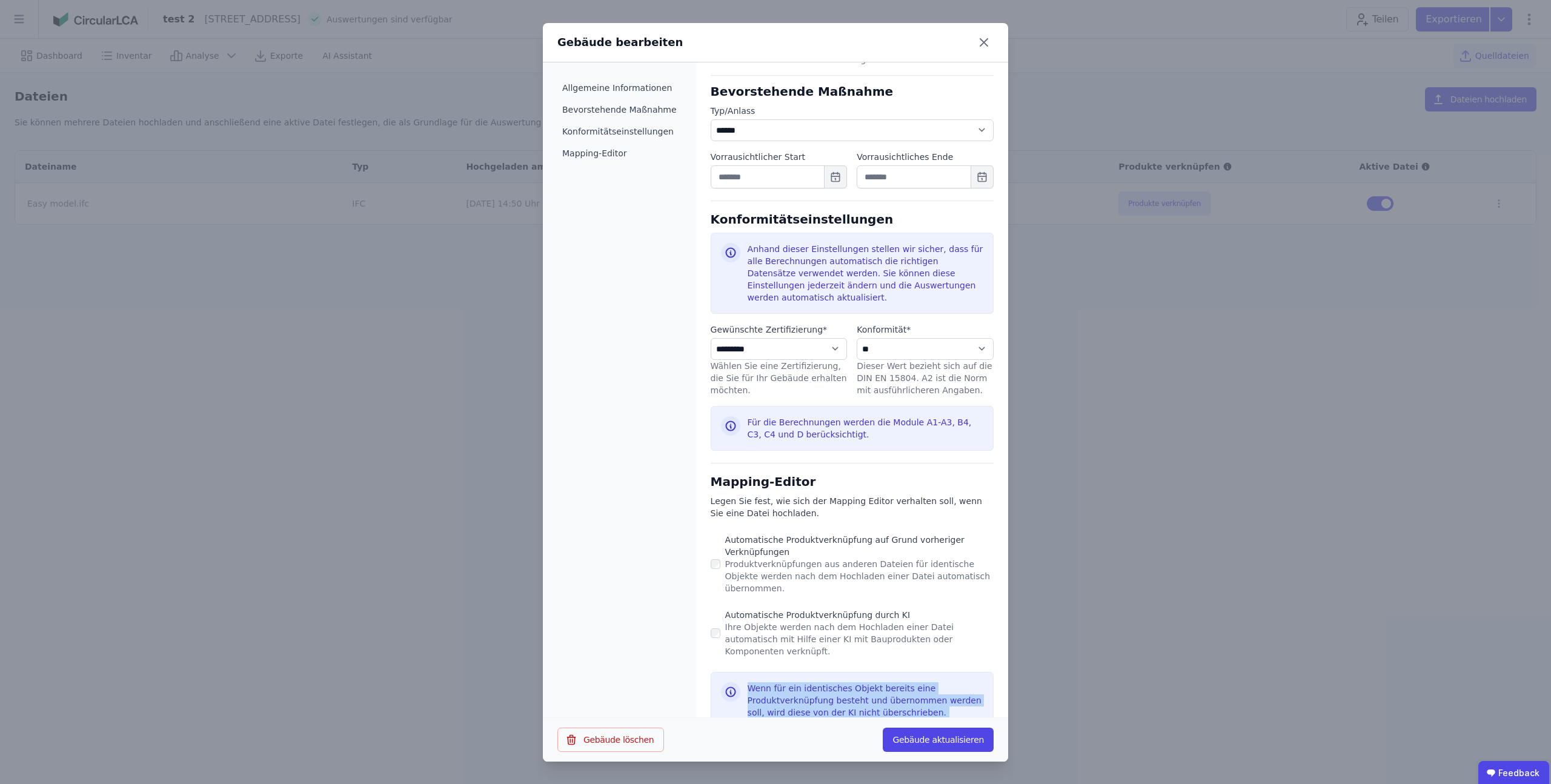
click at [846, 682] on div "Wenn für ein identisches Objekt bereits eine Produktverknüpfung besteht und übe…" at bounding box center [865, 700] width 236 height 36
copy form "Wenn für ein identisches Objekt bereits eine Produktverknüpfung besteht und übe…"
click at [775, 682] on div "Wenn für ein identisches Objekt bereits eine Produktverknüpfung besteht und übe…" at bounding box center [865, 700] width 236 height 36
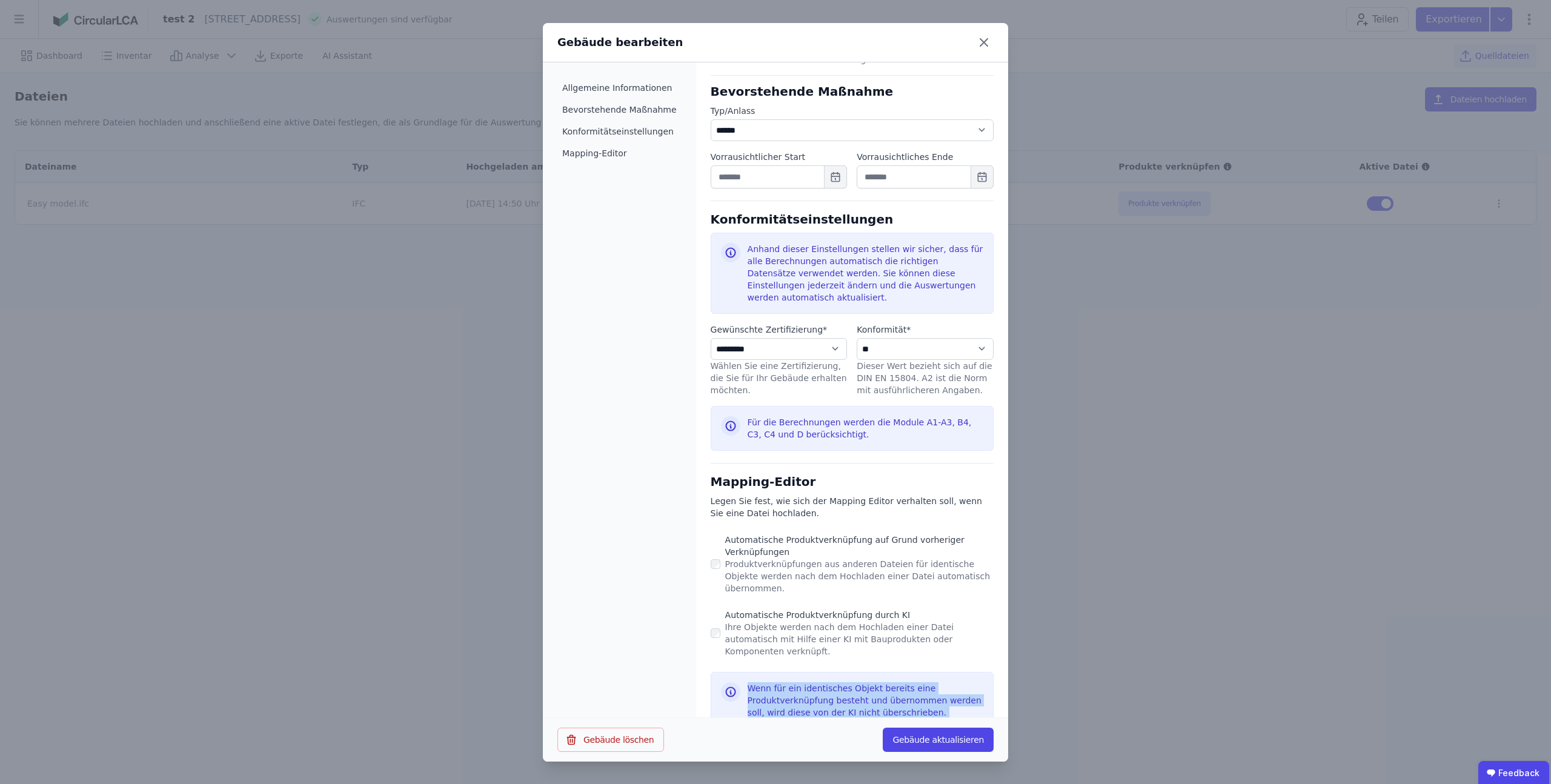
copy form "Wenn für ein identisches Objekt bereits eine Produktverknüpfung besteht und übe…"
click at [847, 565] on div "Produktverknüpfungen aus anderen Dateien für identische Objekte werden nach dem…" at bounding box center [859, 576] width 268 height 36
click at [807, 562] on div "Produktverknüpfungen aus anderen Dateien für identische Objekte werden nach dem…" at bounding box center [859, 576] width 268 height 36
click at [980, 43] on icon at bounding box center [983, 42] width 19 height 19
